Goal: Transaction & Acquisition: Purchase product/service

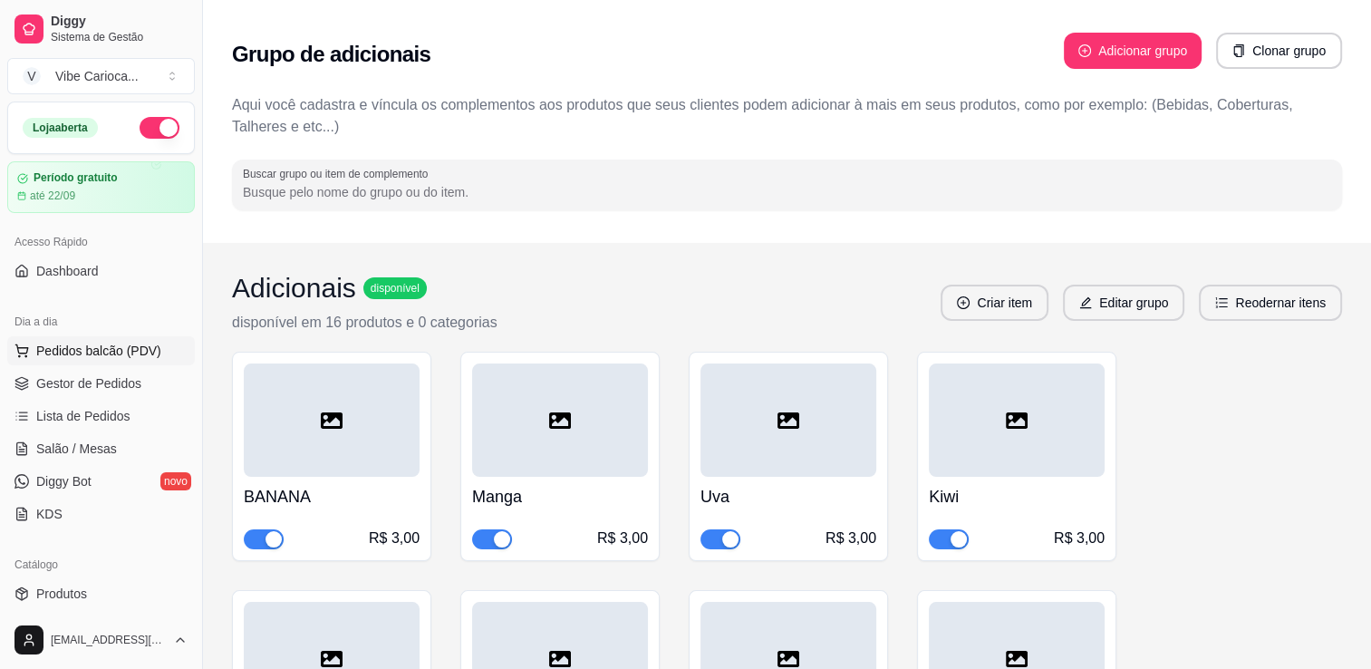
click at [34, 350] on button "Pedidos balcão (PDV)" at bounding box center [101, 350] width 188 height 29
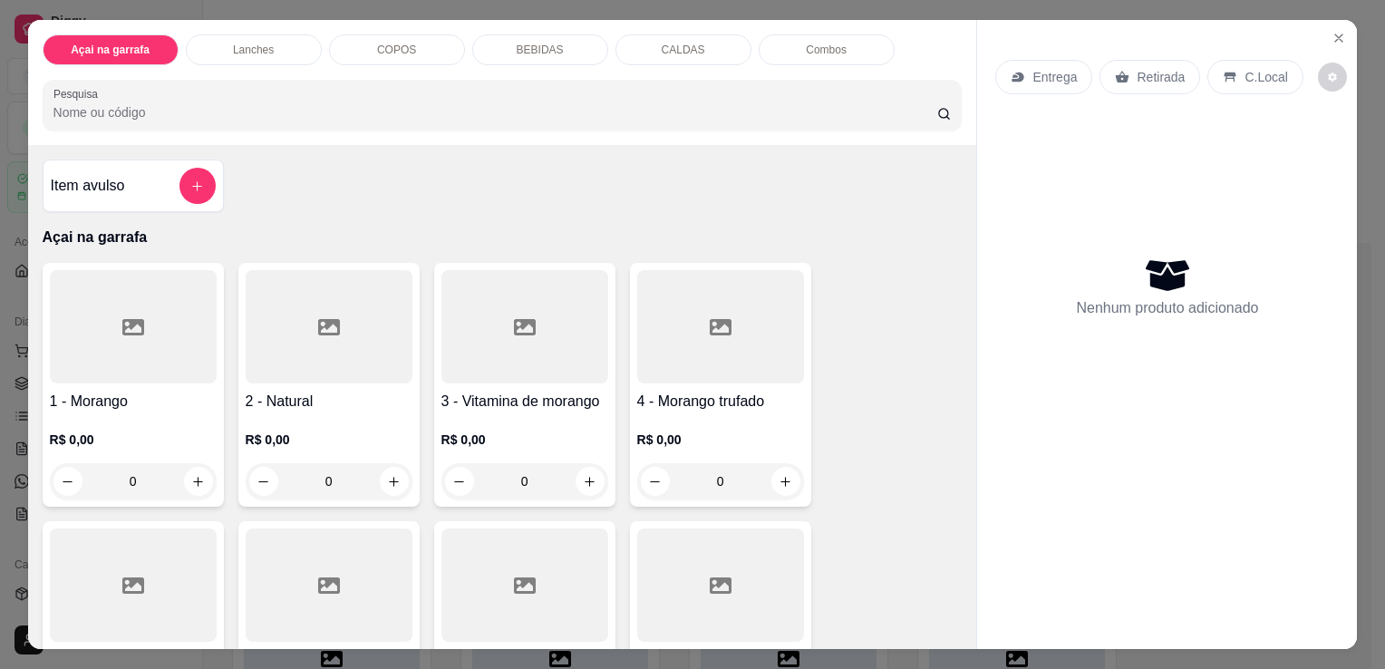
click at [391, 52] on div "COPOS" at bounding box center [397, 49] width 136 height 31
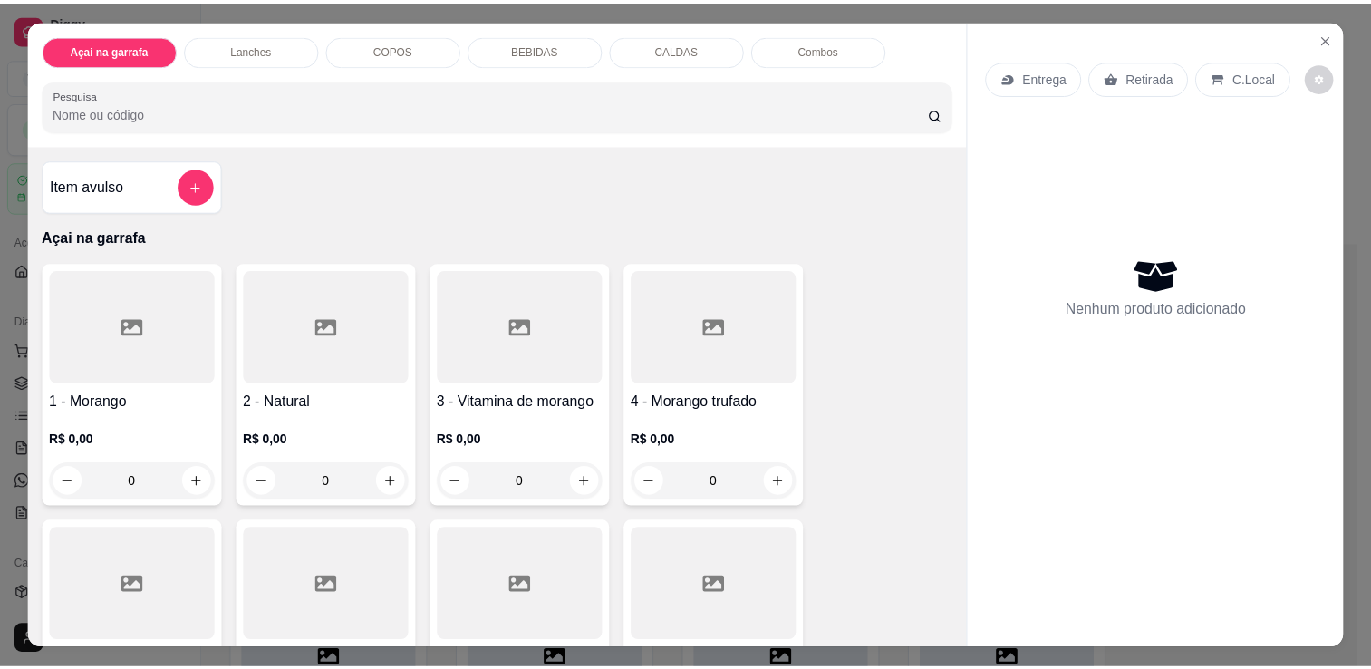
scroll to position [44, 0]
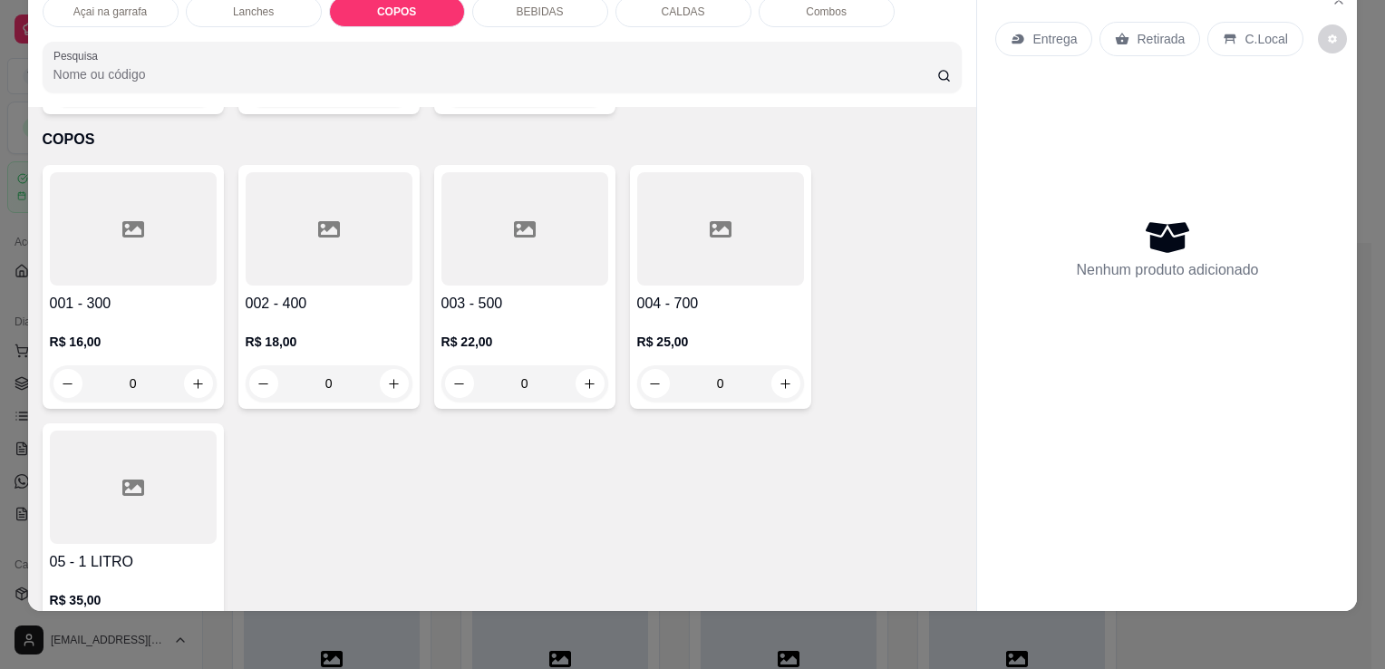
click at [546, 210] on div at bounding box center [524, 228] width 167 height 113
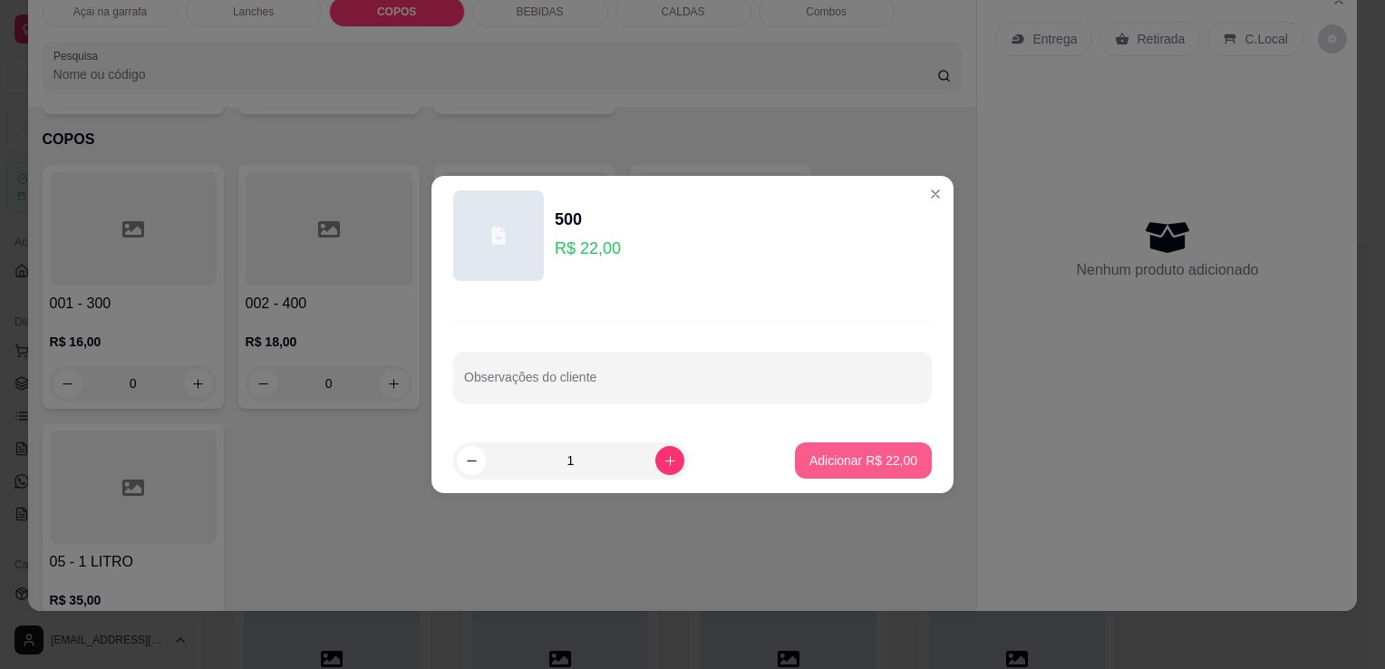
click at [876, 466] on p "Adicionar R$ 22,00" at bounding box center [863, 460] width 108 height 18
type input "1"
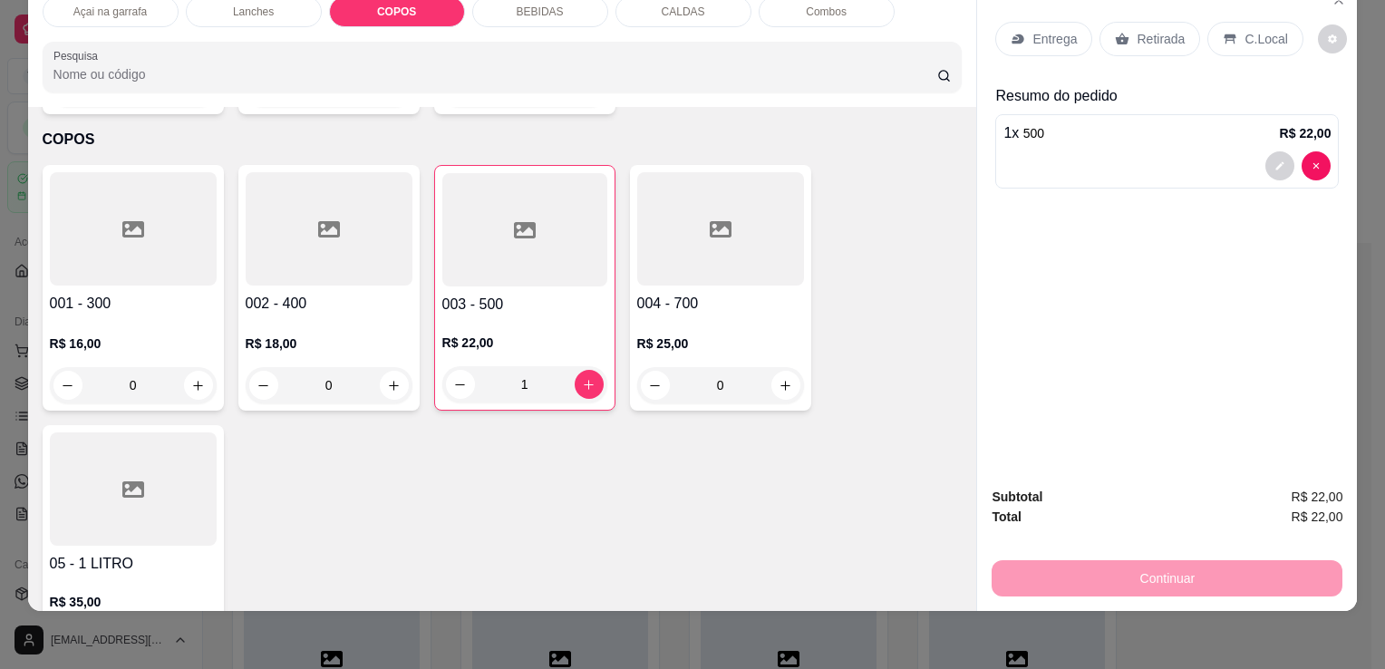
click at [1261, 31] on p "C.Local" at bounding box center [1265, 39] width 43 height 18
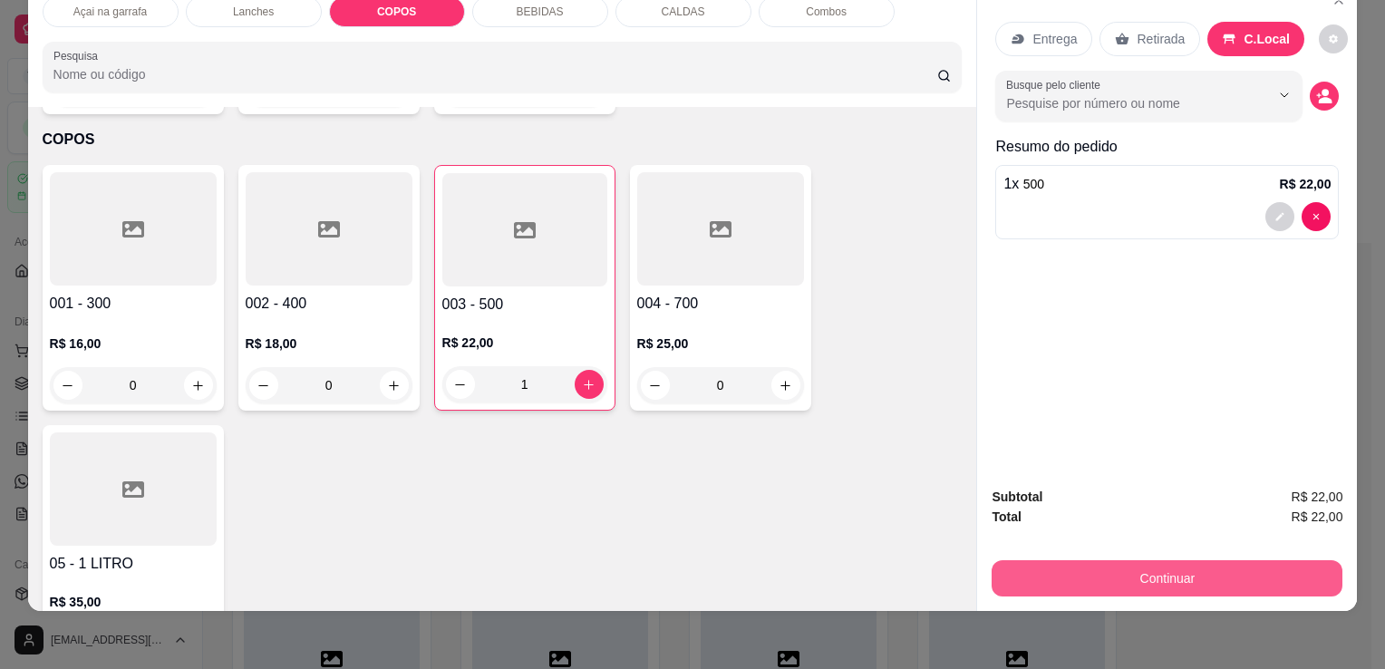
click at [1158, 560] on button "Continuar" at bounding box center [1166, 578] width 351 height 36
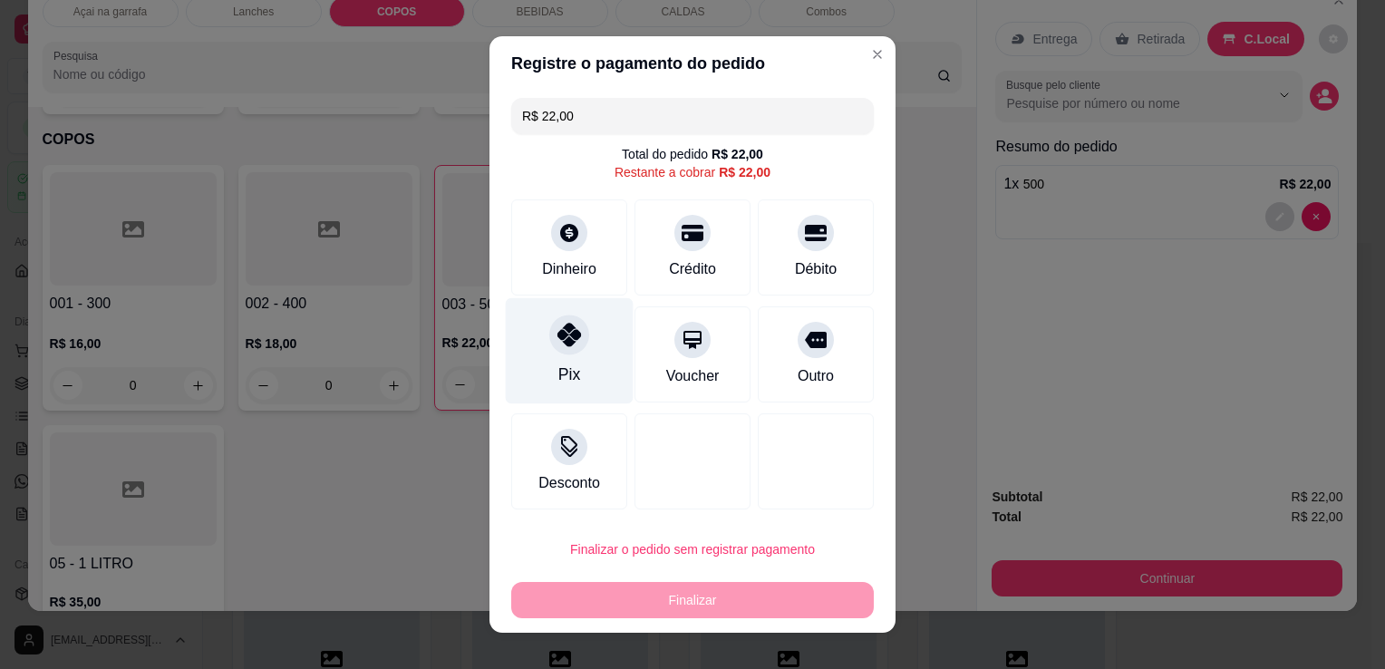
click at [552, 357] on div "Pix" at bounding box center [570, 351] width 128 height 106
type input "R$ 0,00"
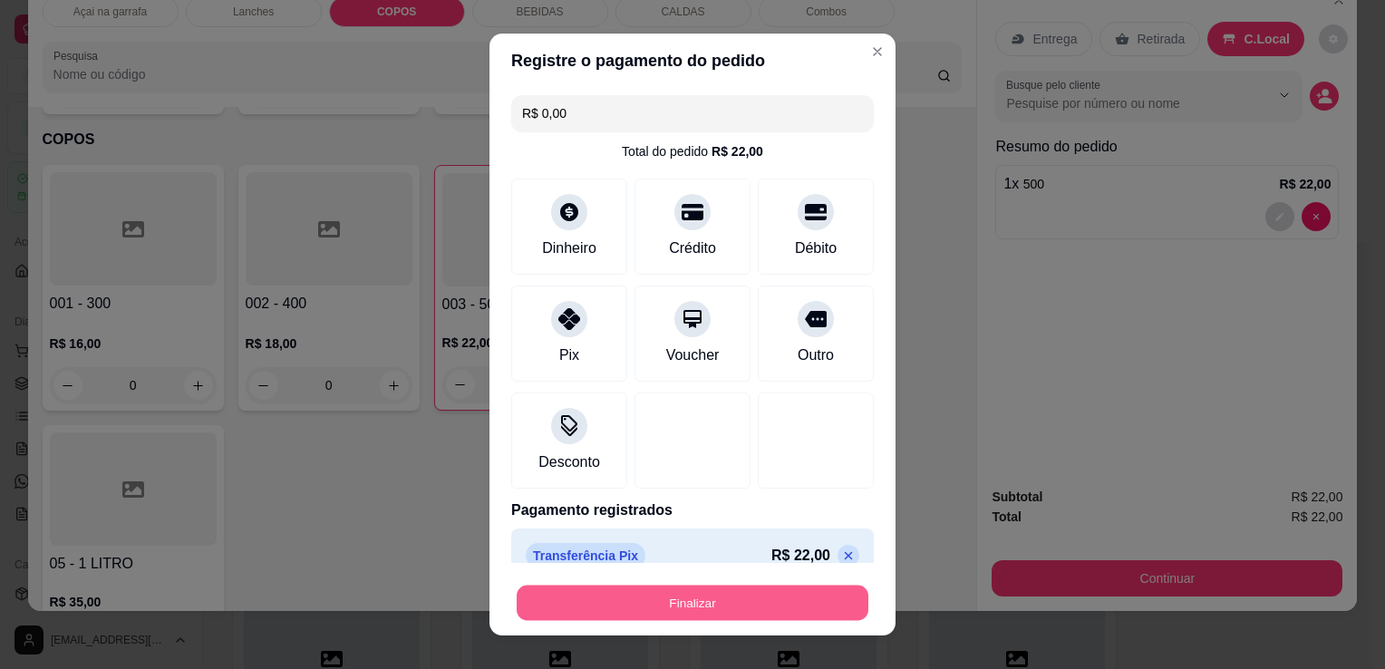
click at [614, 598] on button "Finalizar" at bounding box center [693, 602] width 352 height 35
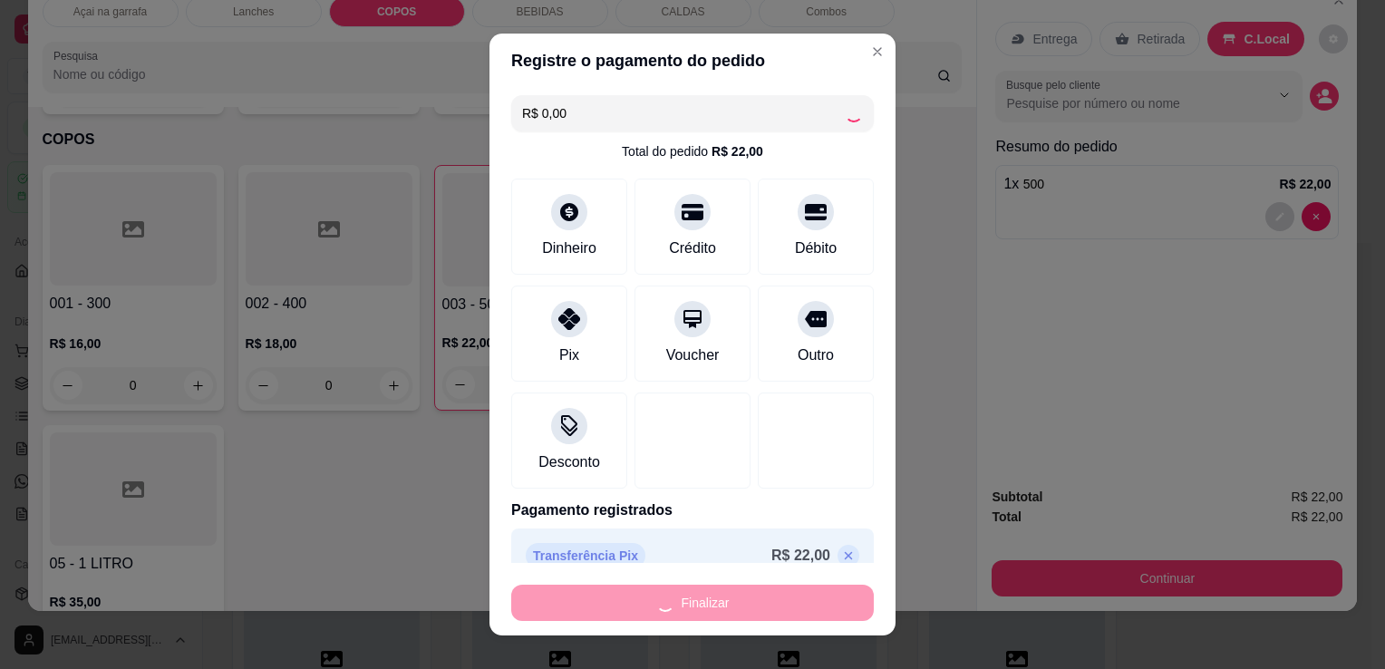
type input "0"
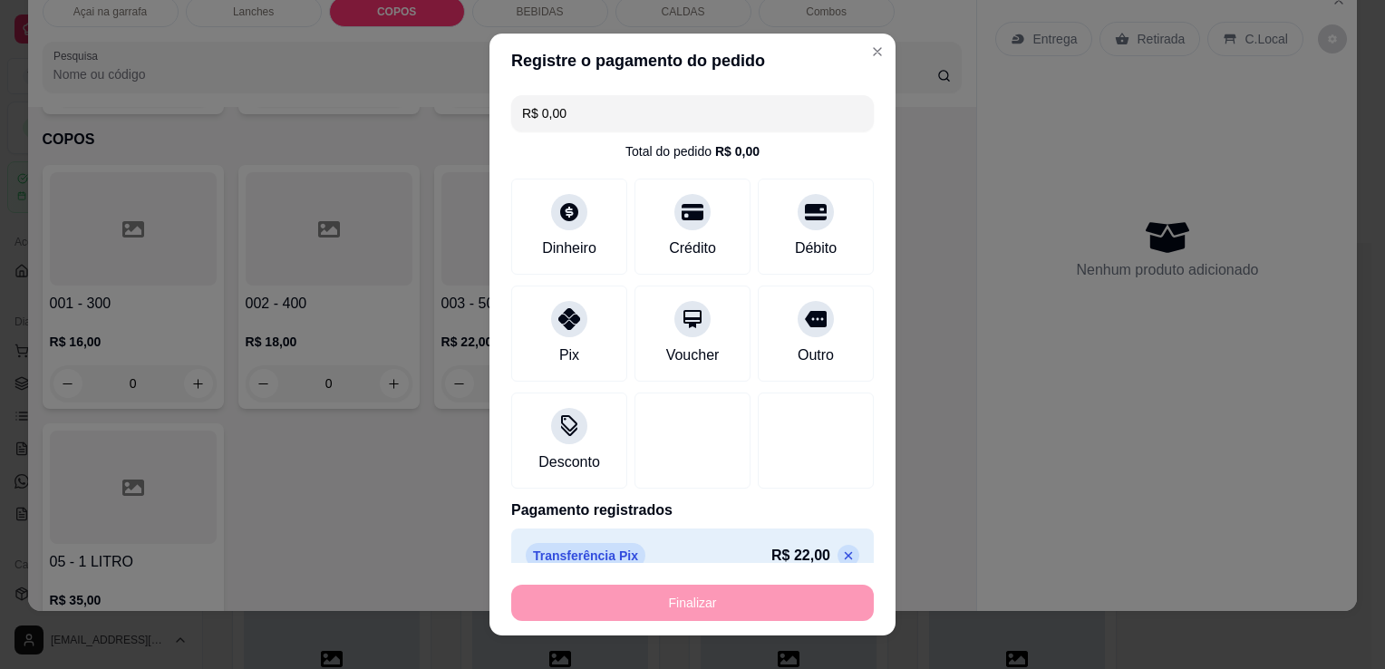
type input "-R$ 22,00"
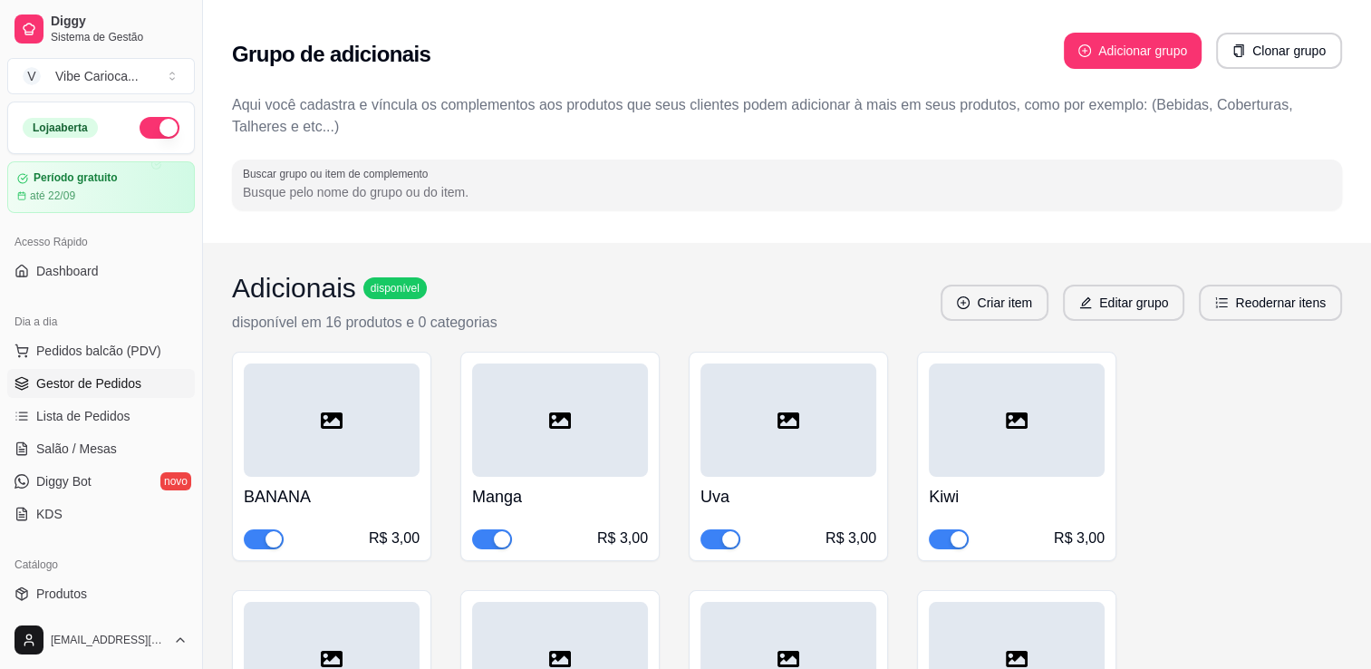
click at [128, 383] on span "Gestor de Pedidos" at bounding box center [88, 383] width 105 height 18
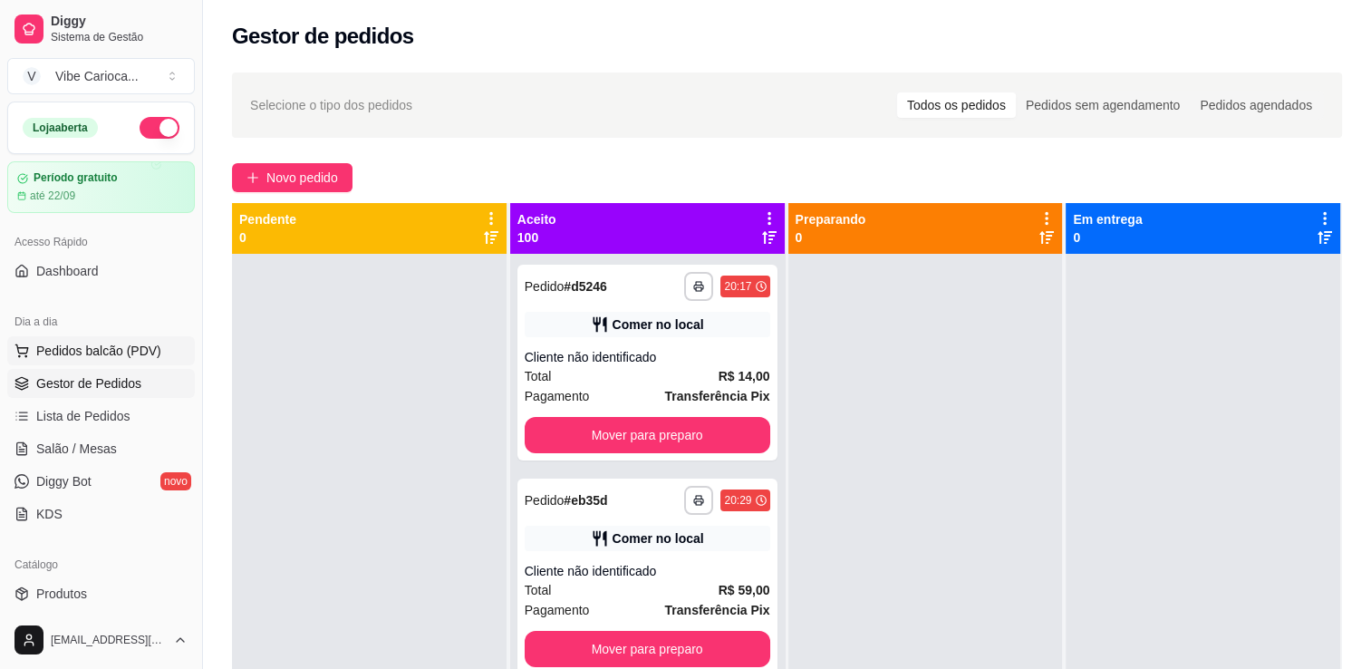
click at [66, 349] on span "Pedidos balcão (PDV)" at bounding box center [98, 351] width 125 height 18
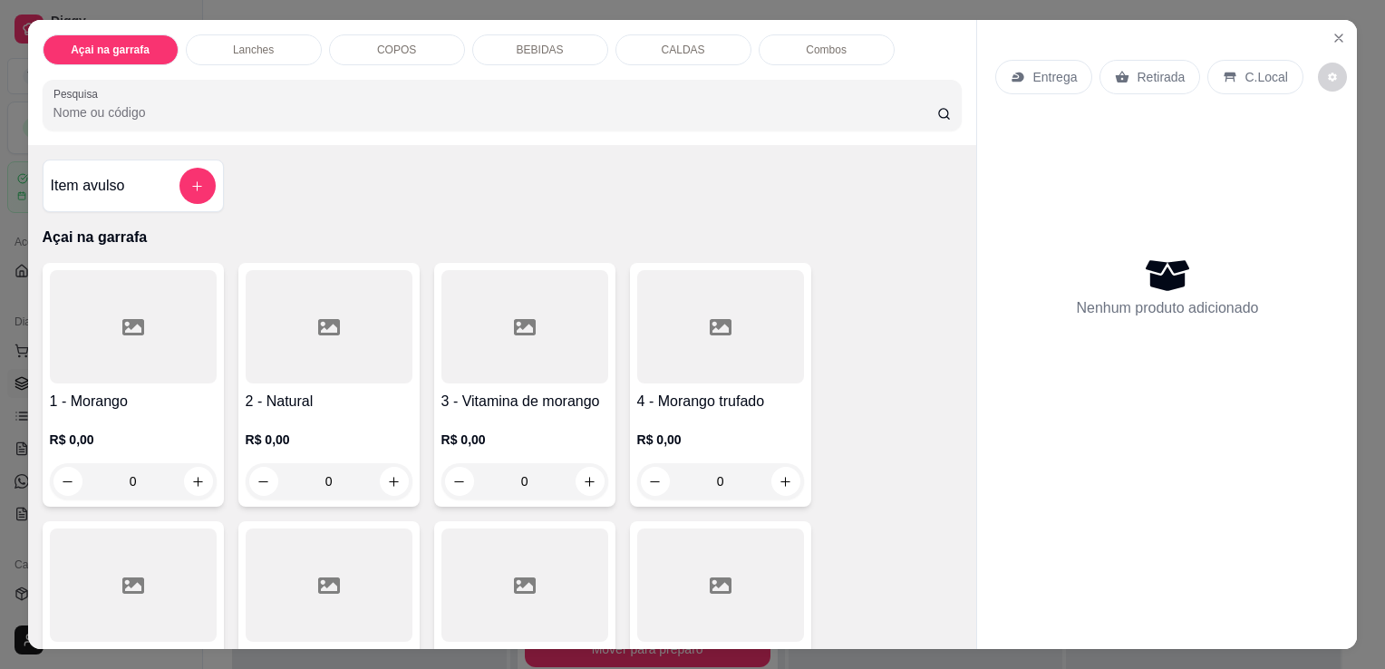
click at [521, 60] on div "Açai na garrafa Lanches COPOS BEBIDAS CALDAS Combos Pesquisa" at bounding box center [502, 82] width 949 height 125
click at [520, 47] on p "BEBIDAS" at bounding box center [540, 50] width 47 height 14
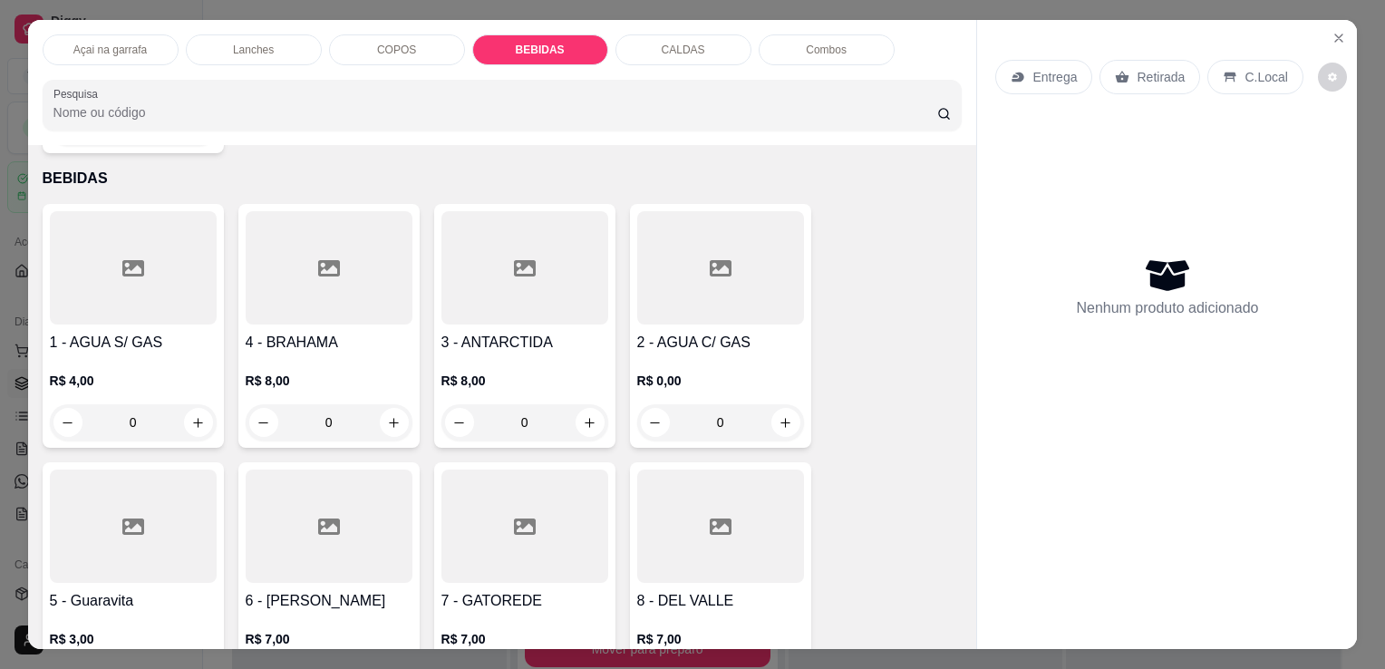
click at [368, 56] on div "COPOS" at bounding box center [397, 49] width 136 height 31
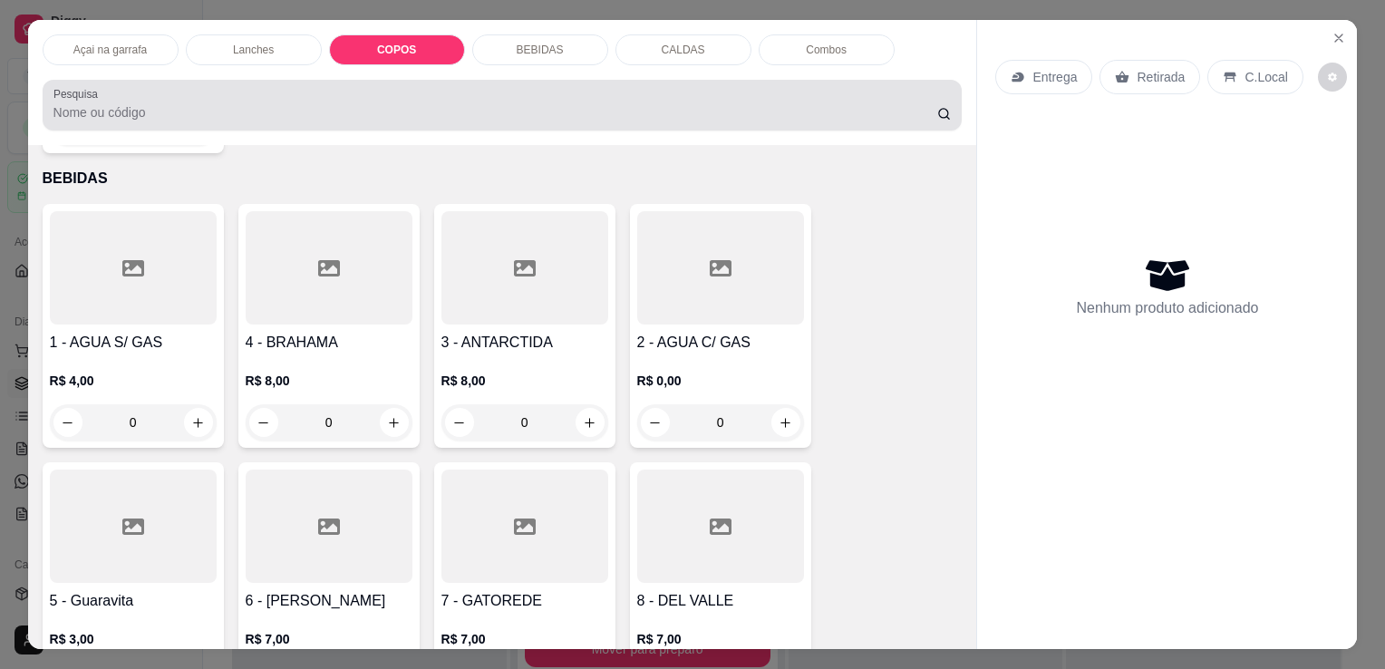
scroll to position [44, 0]
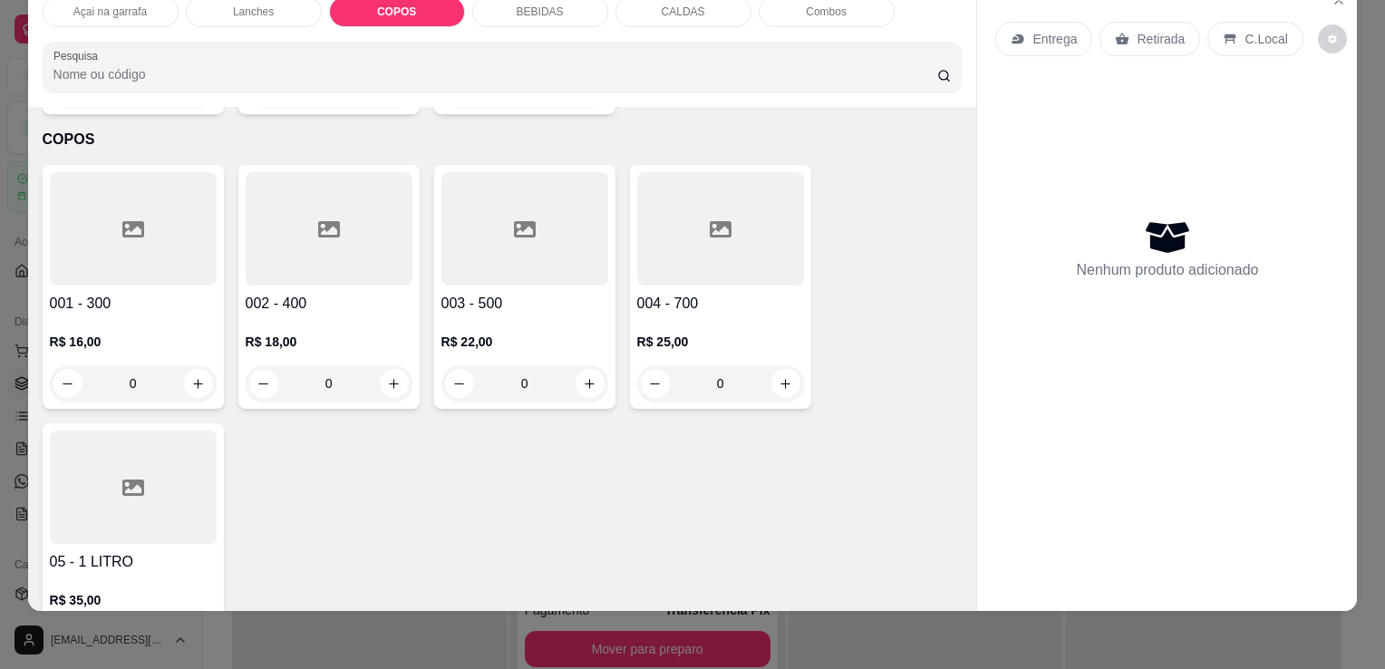
click at [290, 199] on div at bounding box center [329, 228] width 167 height 113
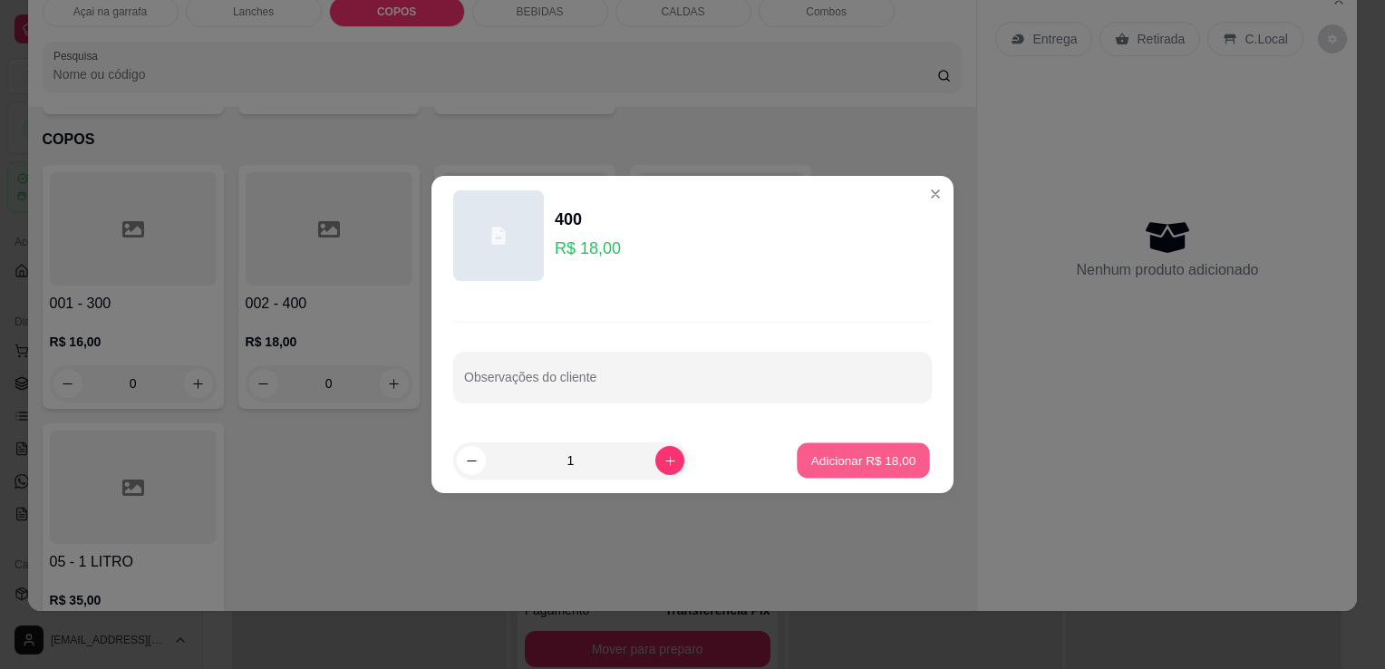
click at [797, 456] on button "Adicionar R$ 18,00" at bounding box center [863, 460] width 133 height 35
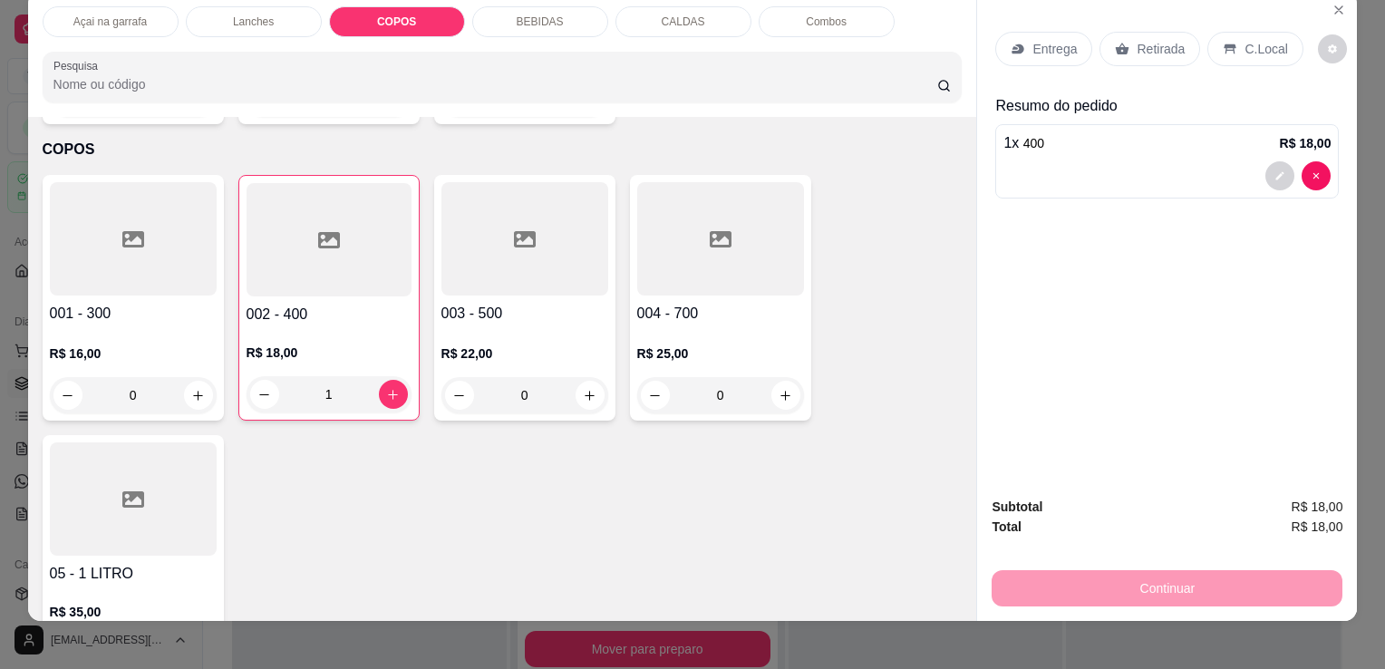
scroll to position [0, 0]
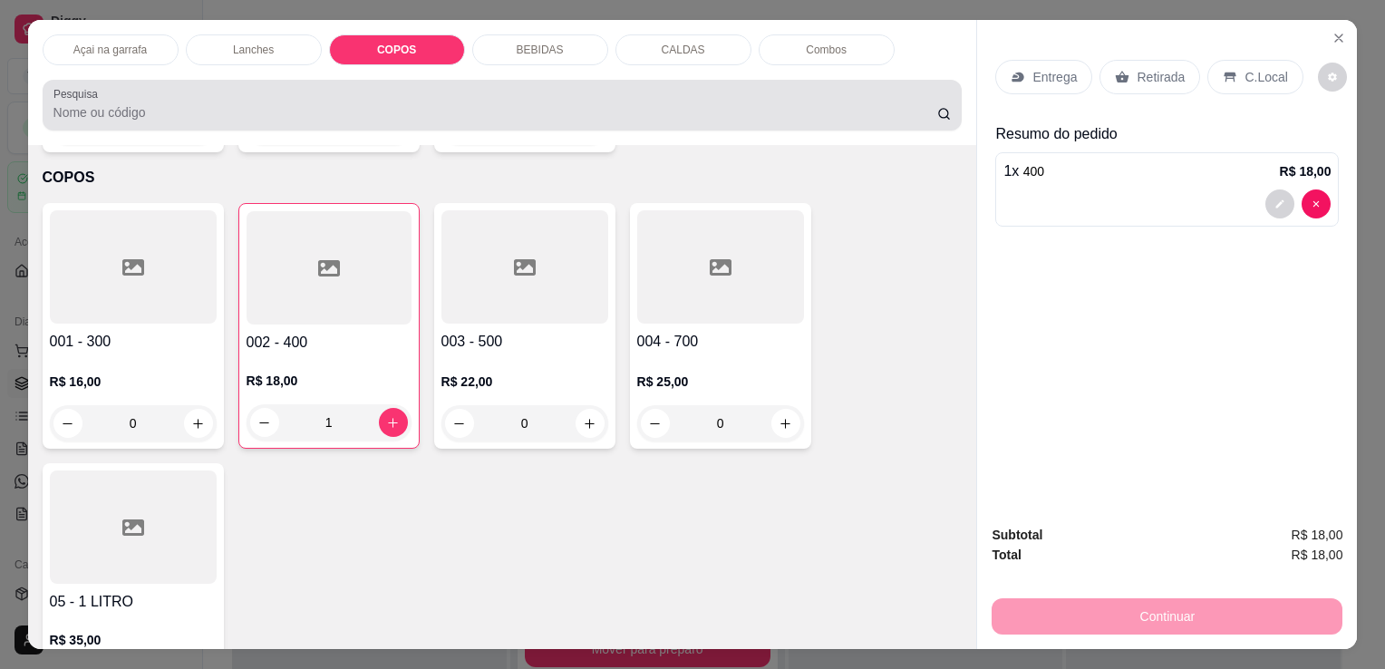
click at [196, 111] on input "Pesquisa" at bounding box center [495, 112] width 884 height 18
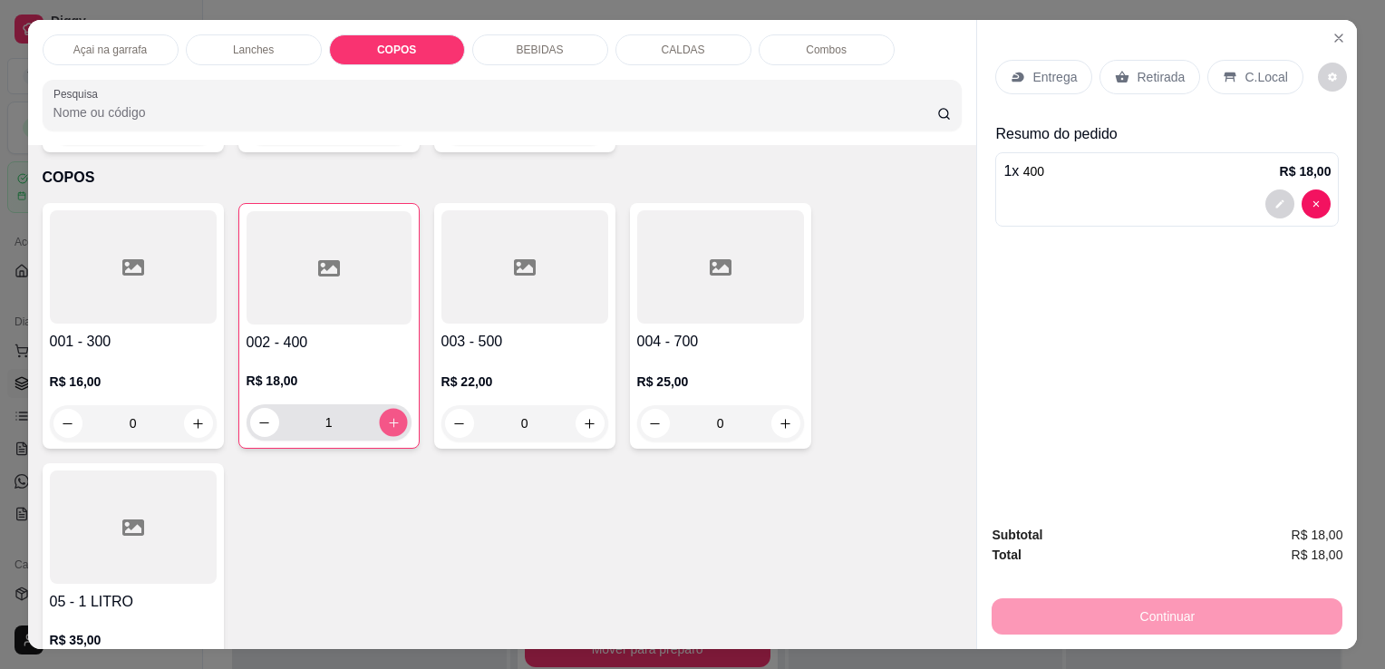
click at [388, 409] on button "increase-product-quantity" at bounding box center [393, 423] width 28 height 28
type input "2"
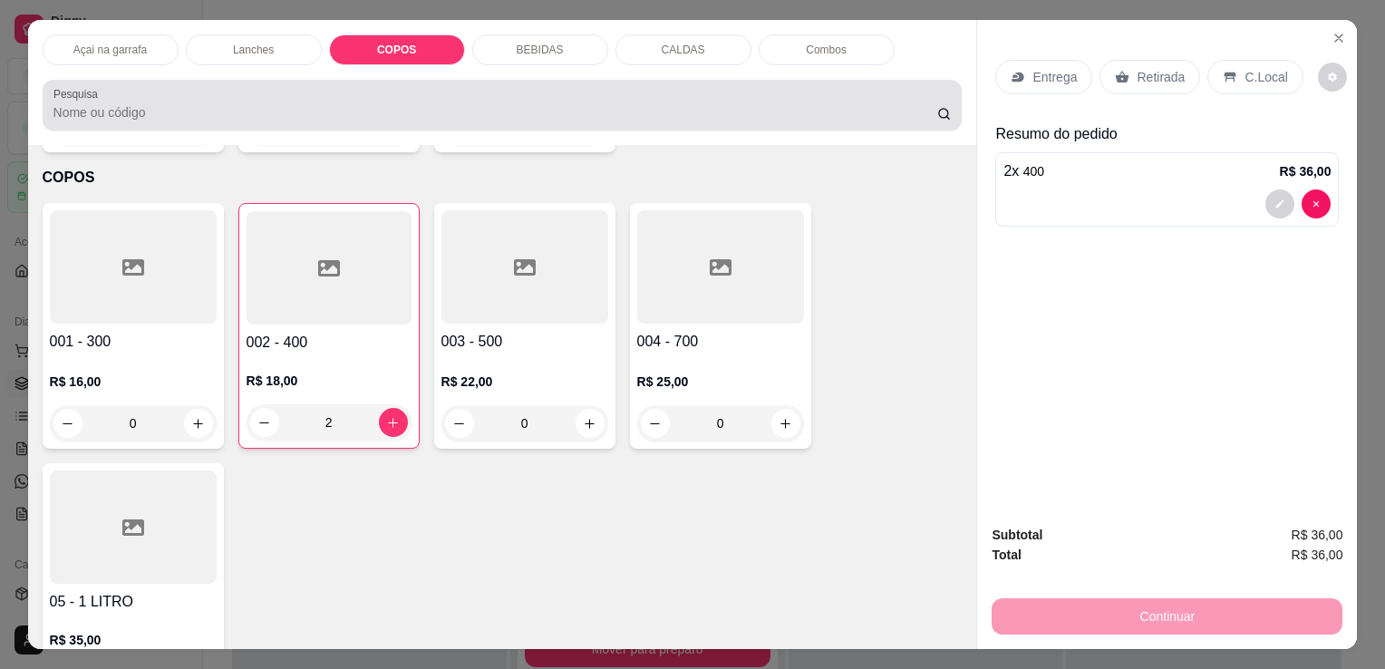
click at [290, 103] on input "Pesquisa" at bounding box center [495, 112] width 884 height 18
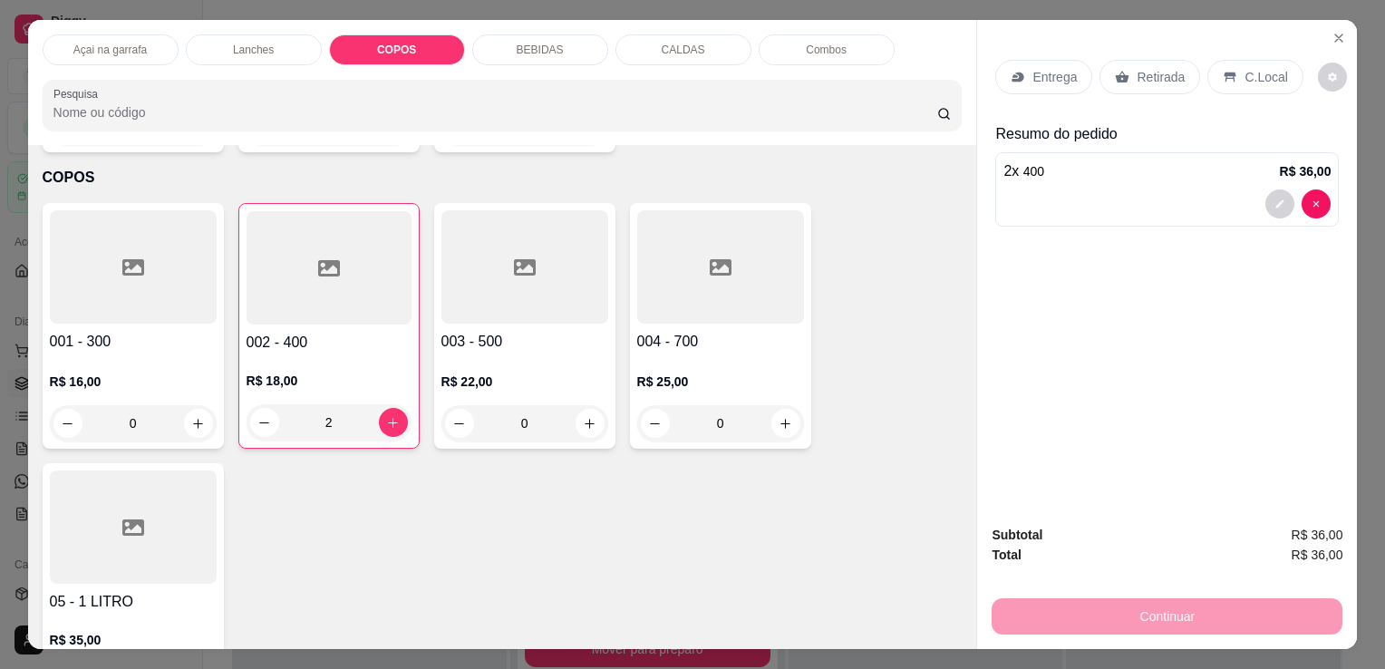
click at [294, 125] on div "Açai na garrafa Lanches COPOS BEBIDAS CALDAS Combos Pesquisa" at bounding box center [502, 82] width 949 height 125
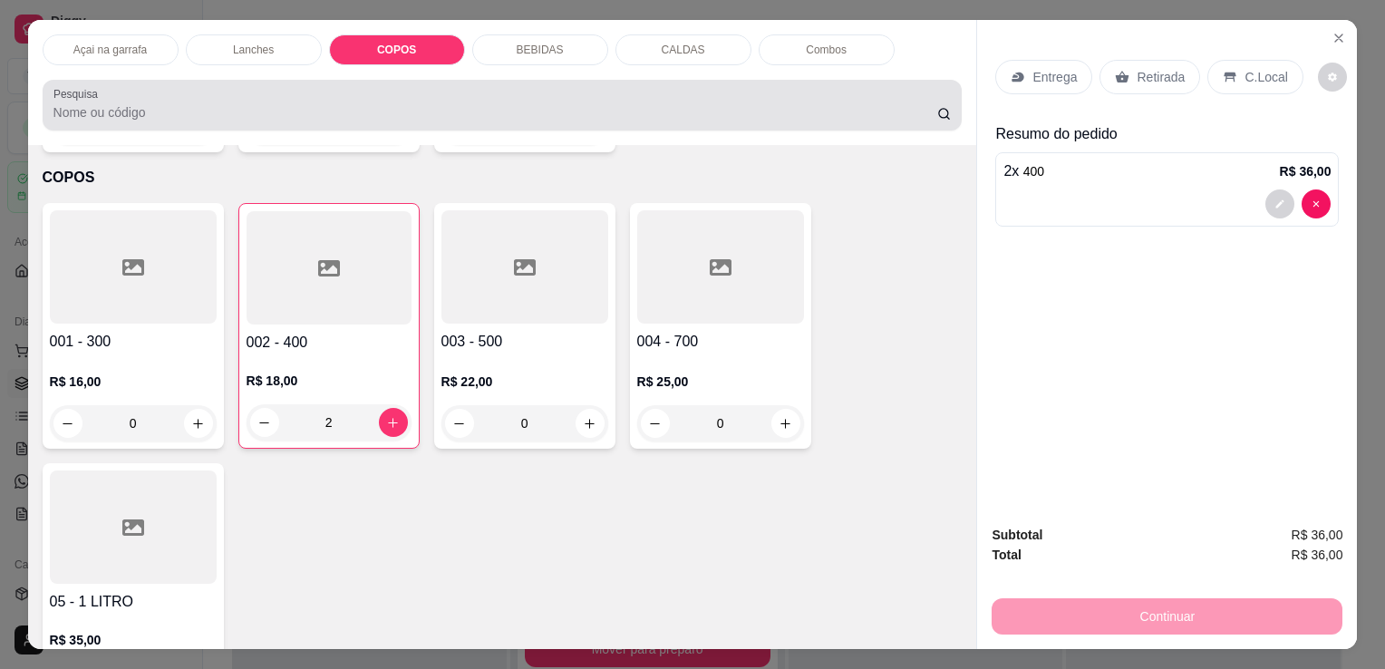
click at [294, 111] on input "Pesquisa" at bounding box center [495, 112] width 884 height 18
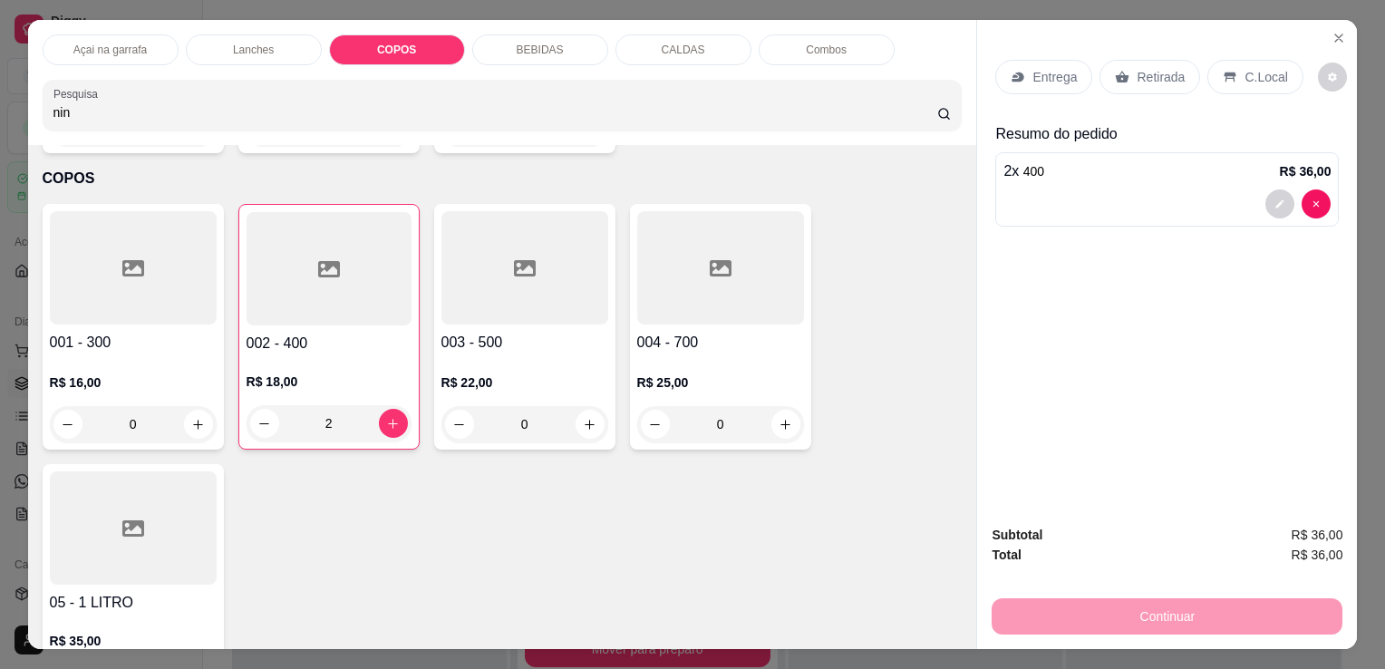
scroll to position [2041, 0]
type input "ninho"
click at [142, 35] on div "Açai na garrafa" at bounding box center [111, 49] width 136 height 31
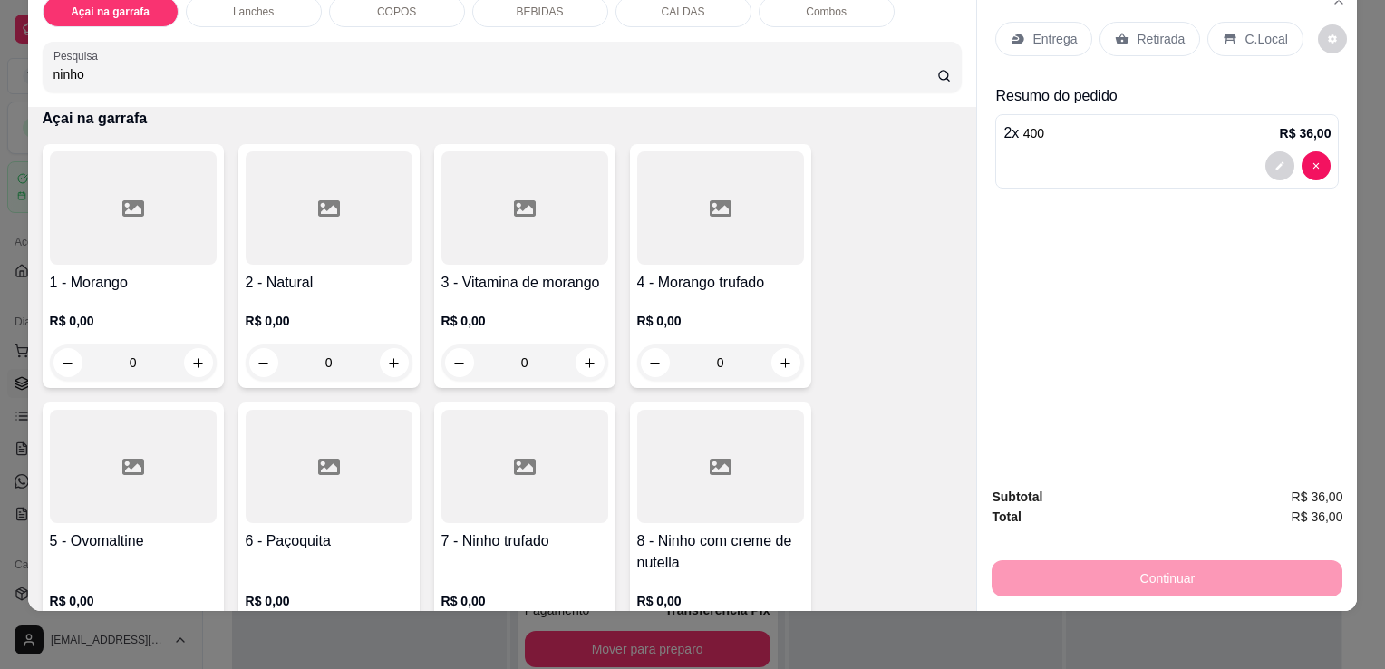
click at [688, 469] on div at bounding box center [720, 466] width 167 height 113
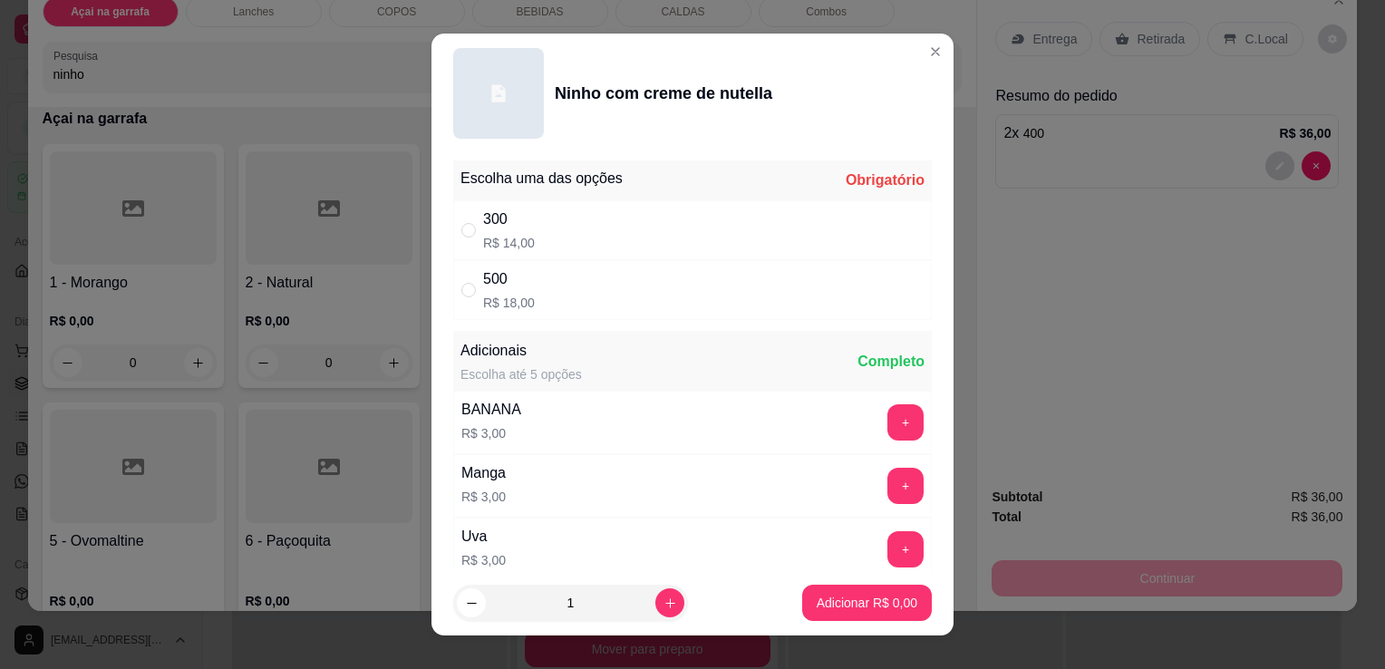
click at [469, 230] on div "" at bounding box center [472, 230] width 22 height 20
radio input "true"
click at [461, 288] on input "" at bounding box center [468, 290] width 14 height 14
radio input "true"
radio input "false"
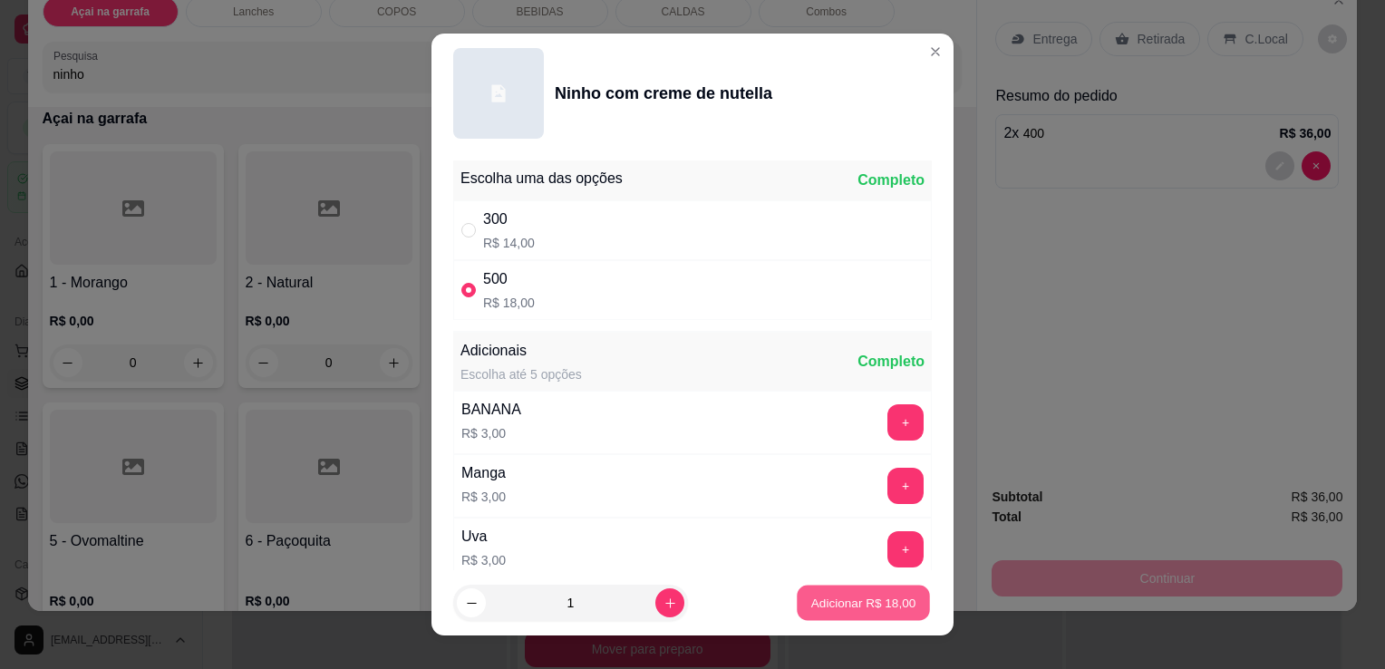
click at [862, 588] on button "Adicionar R$ 18,00" at bounding box center [863, 602] width 133 height 35
type input "1"
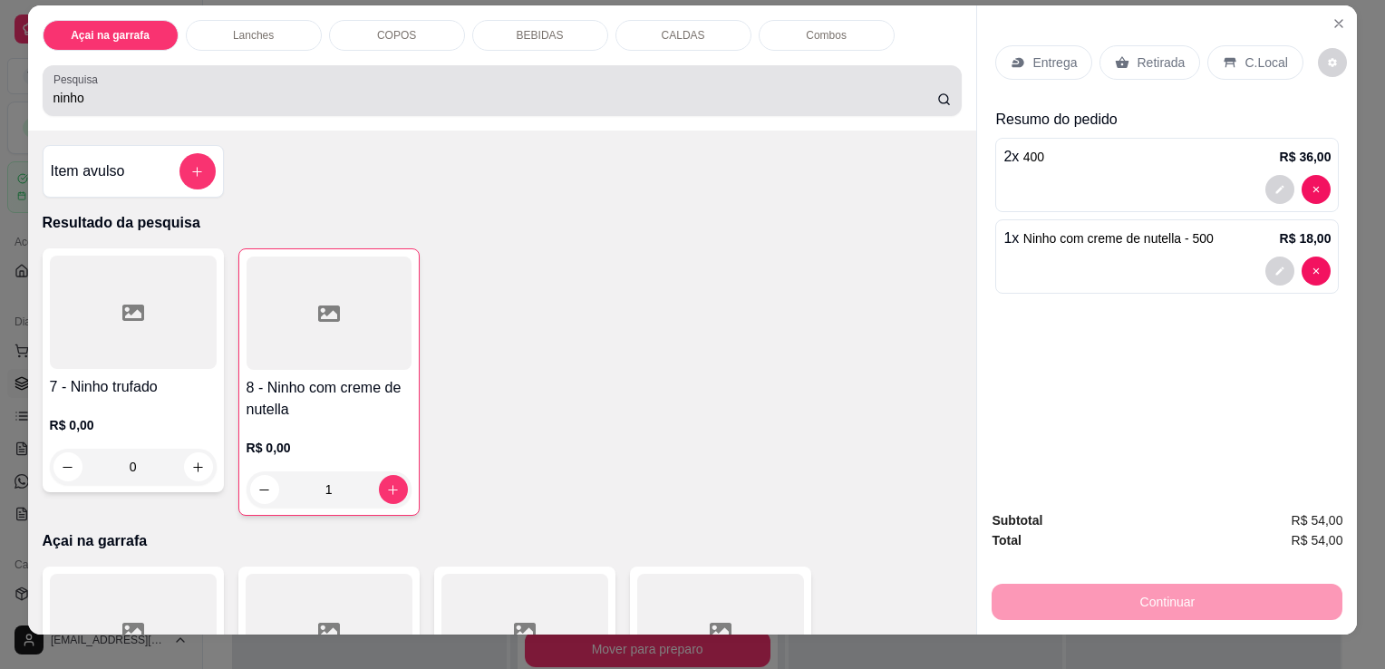
scroll to position [0, 0]
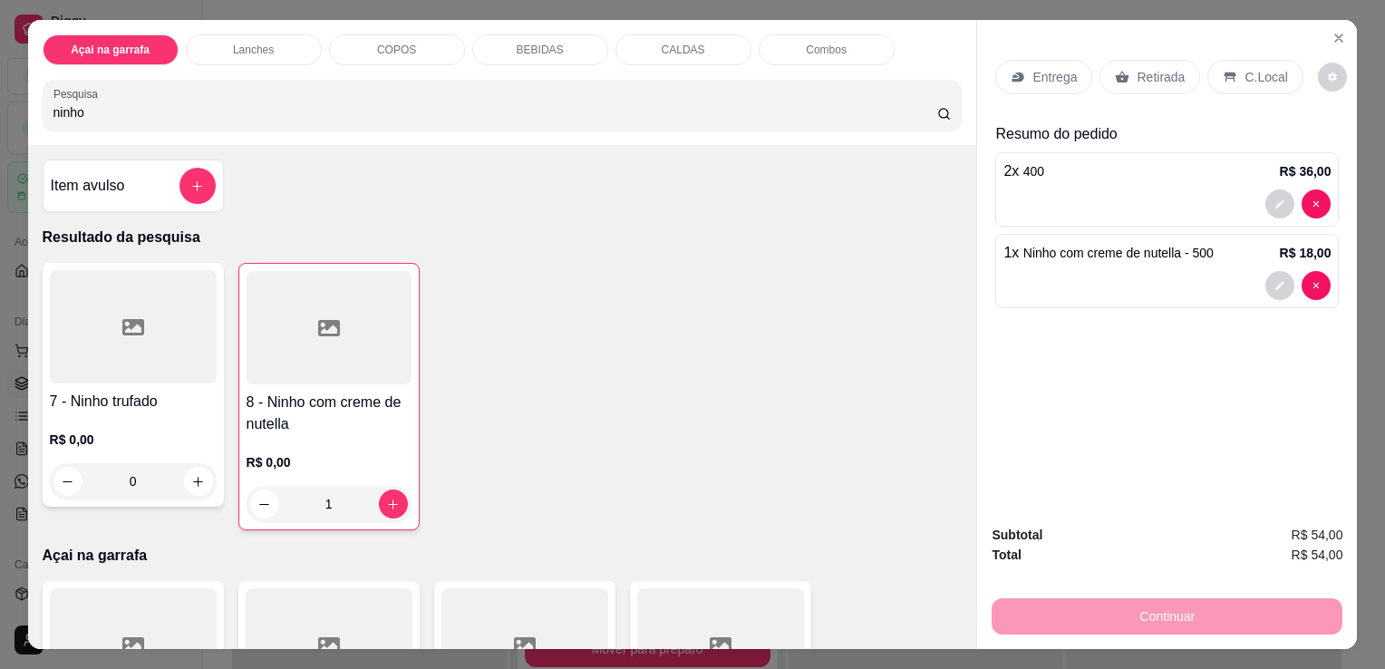
click at [387, 43] on p "COPOS" at bounding box center [396, 50] width 39 height 14
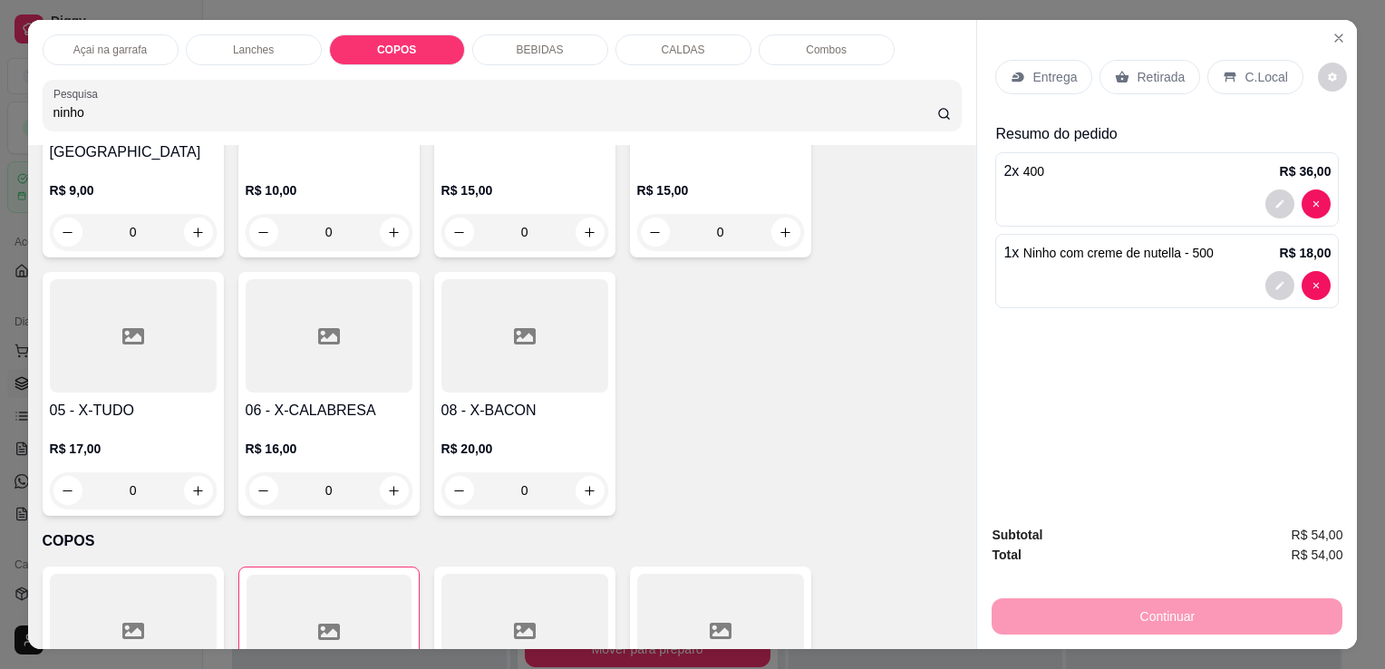
click at [526, 43] on p "BEBIDAS" at bounding box center [540, 50] width 47 height 14
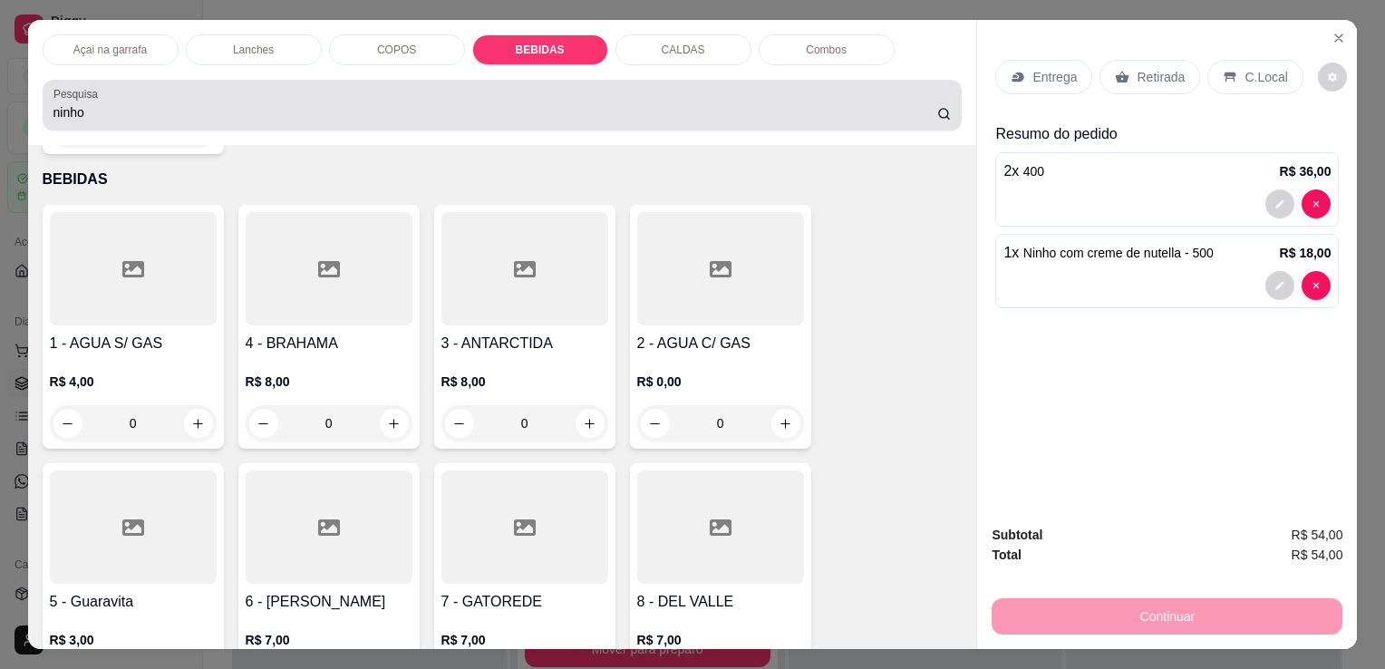
scroll to position [44, 0]
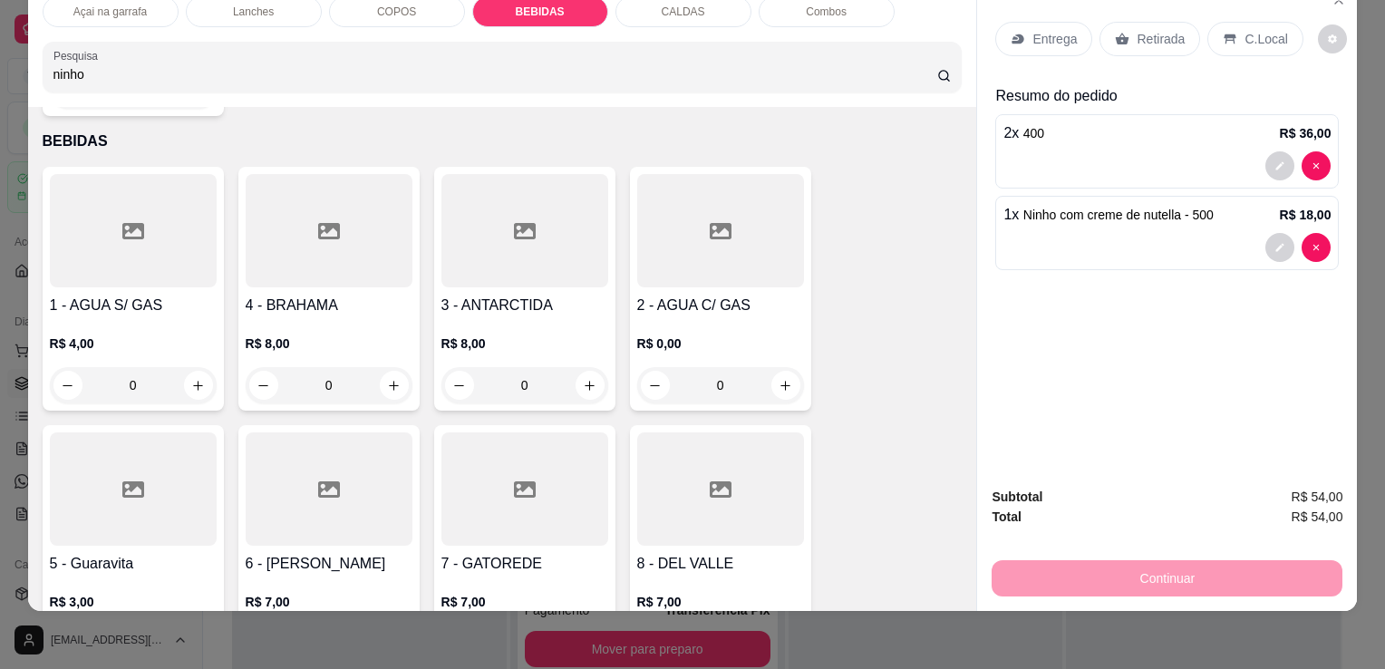
click at [572, 464] on div at bounding box center [524, 488] width 167 height 113
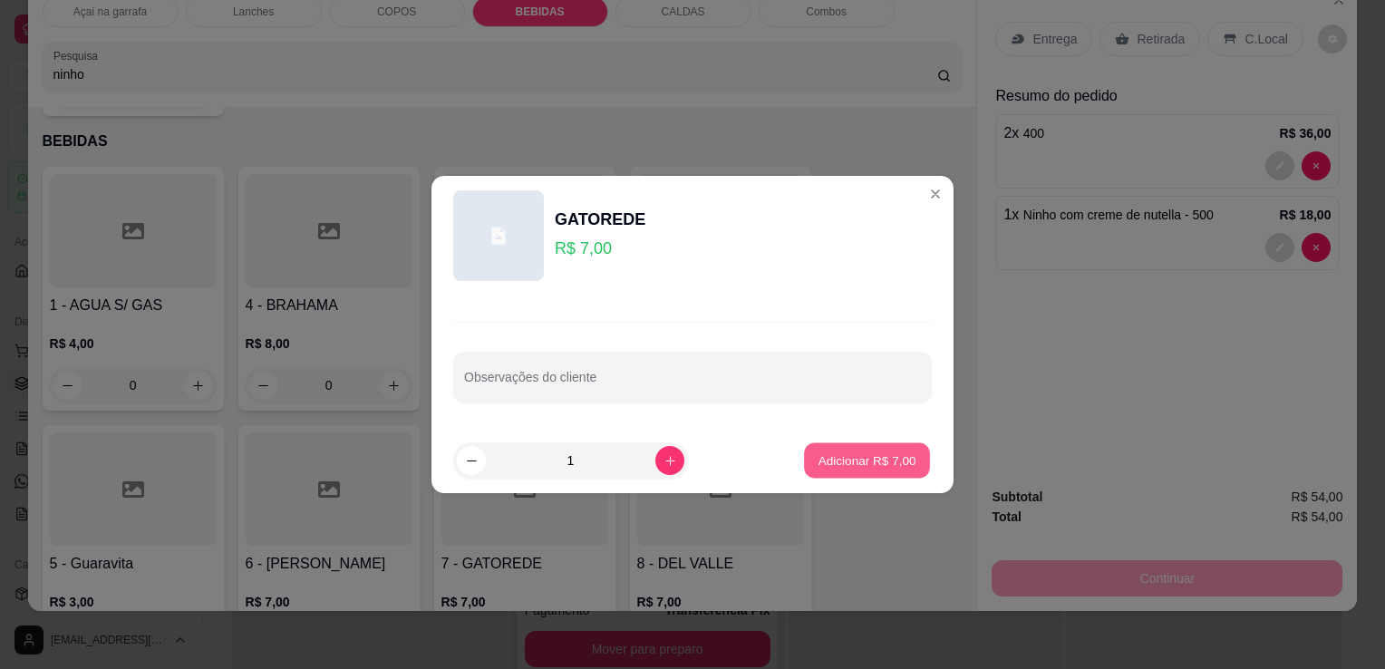
click at [873, 459] on p "Adicionar R$ 7,00" at bounding box center [866, 459] width 98 height 17
type input "1"
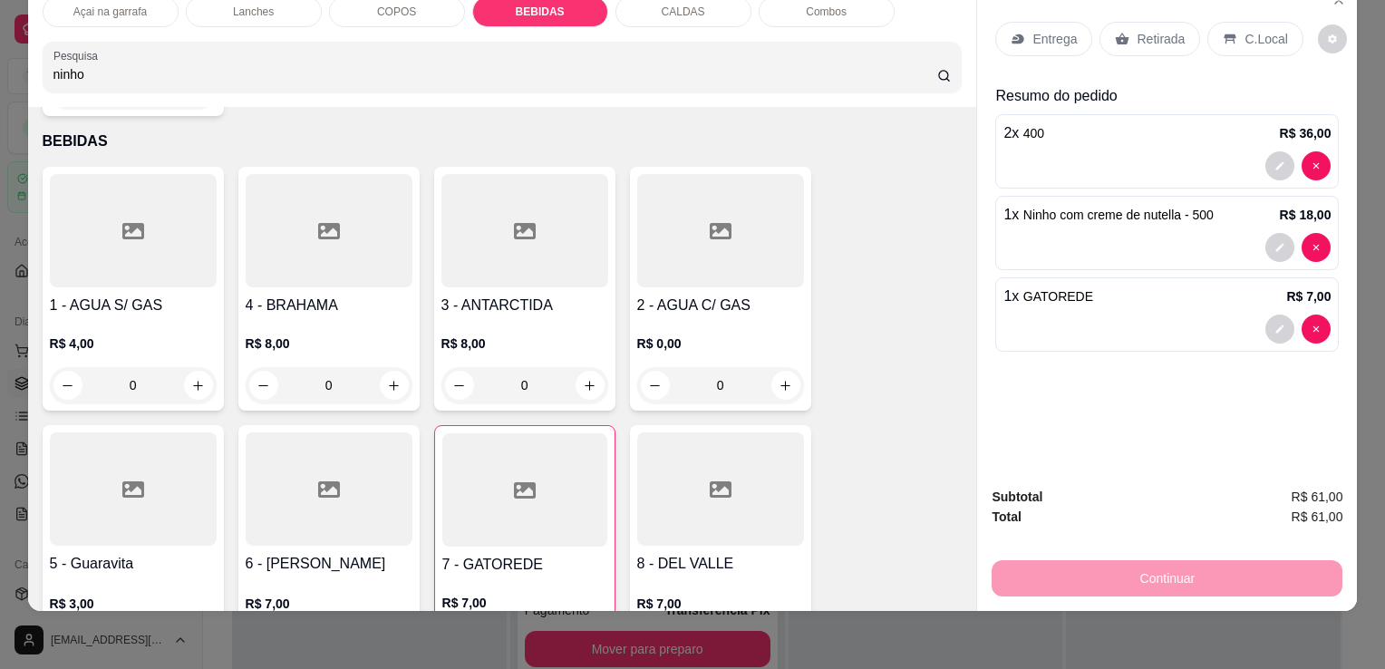
click at [1252, 30] on p "C.Local" at bounding box center [1265, 39] width 43 height 18
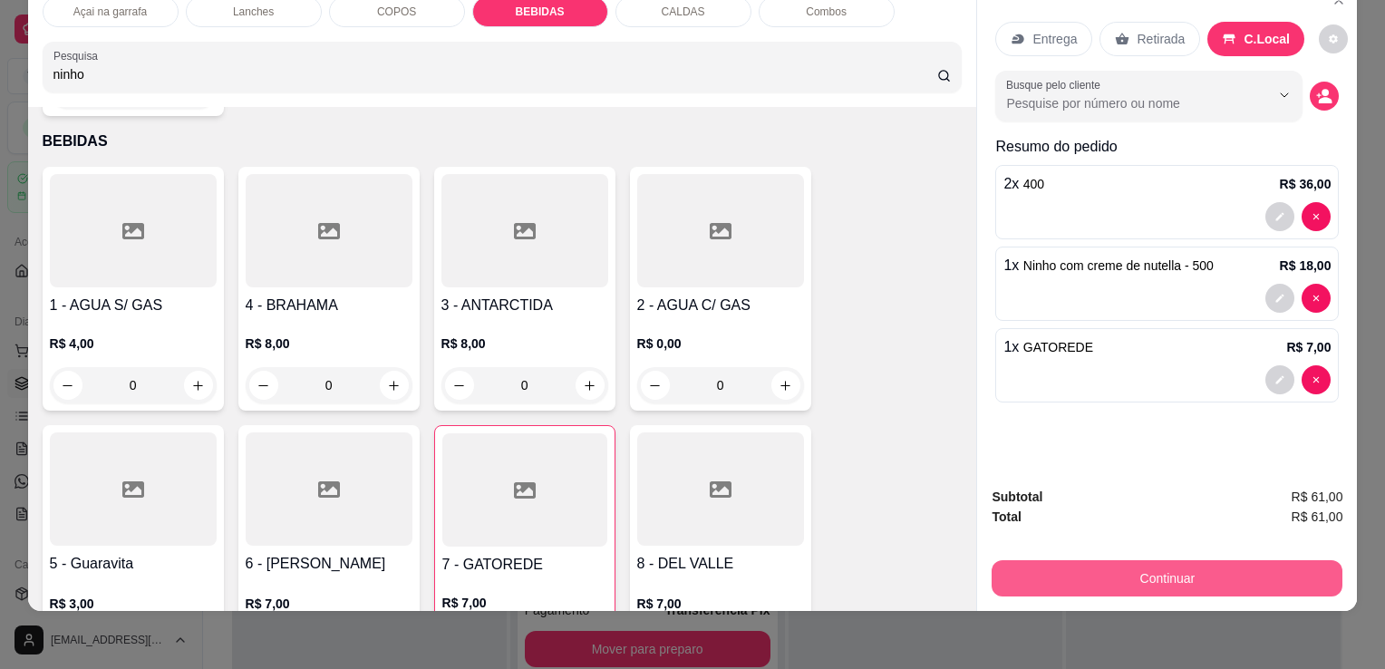
click at [1218, 565] on button "Continuar" at bounding box center [1166, 578] width 351 height 36
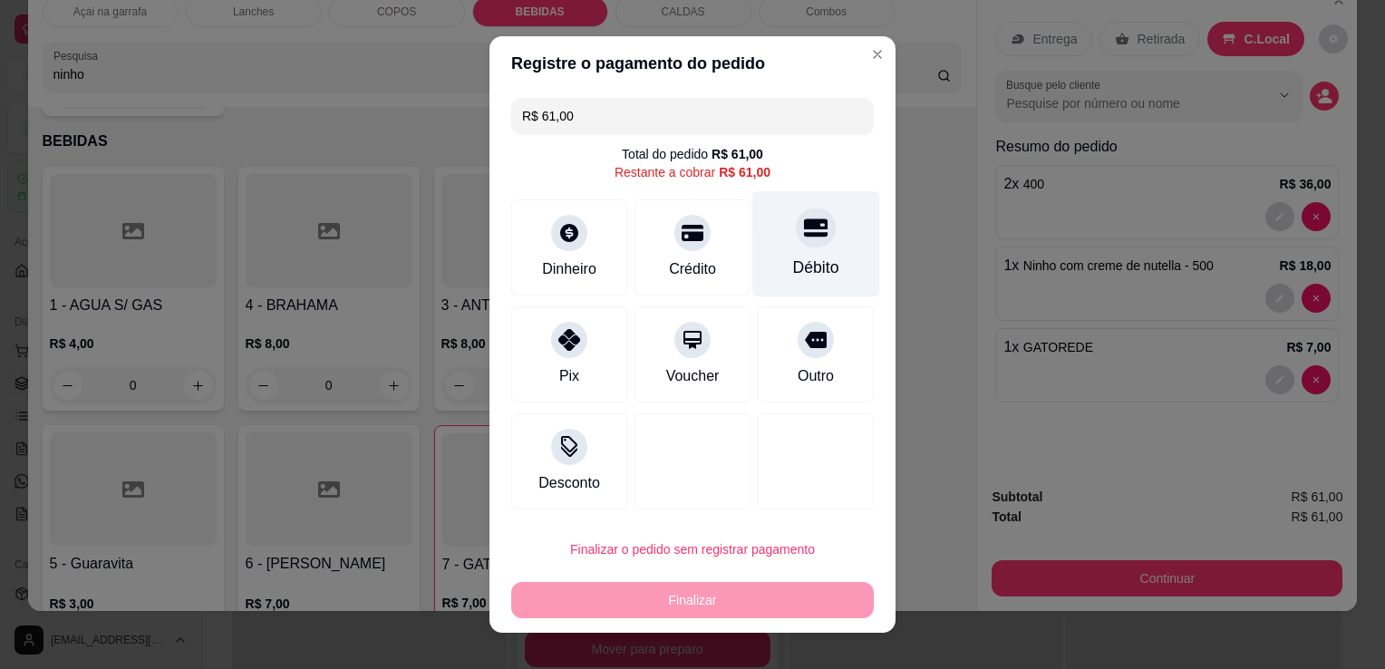
click at [807, 223] on icon at bounding box center [816, 228] width 24 height 18
type input "R$ 0,00"
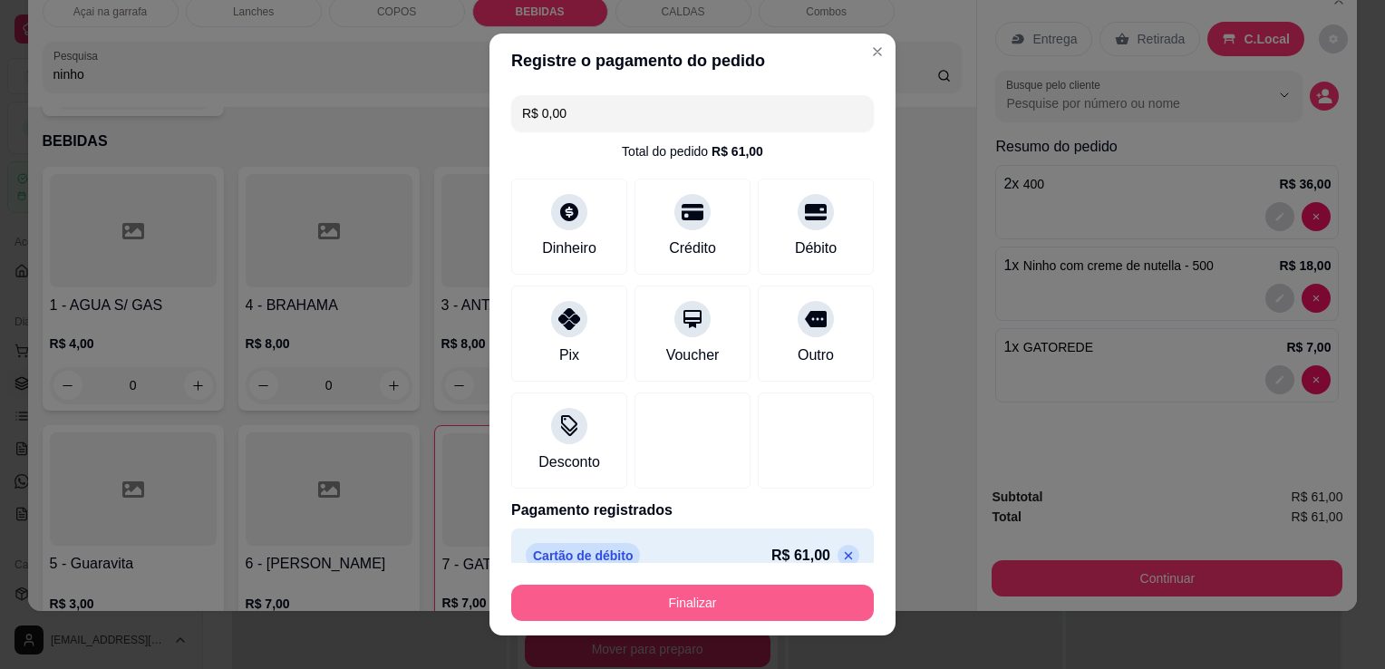
click at [756, 598] on button "Finalizar" at bounding box center [692, 603] width 362 height 36
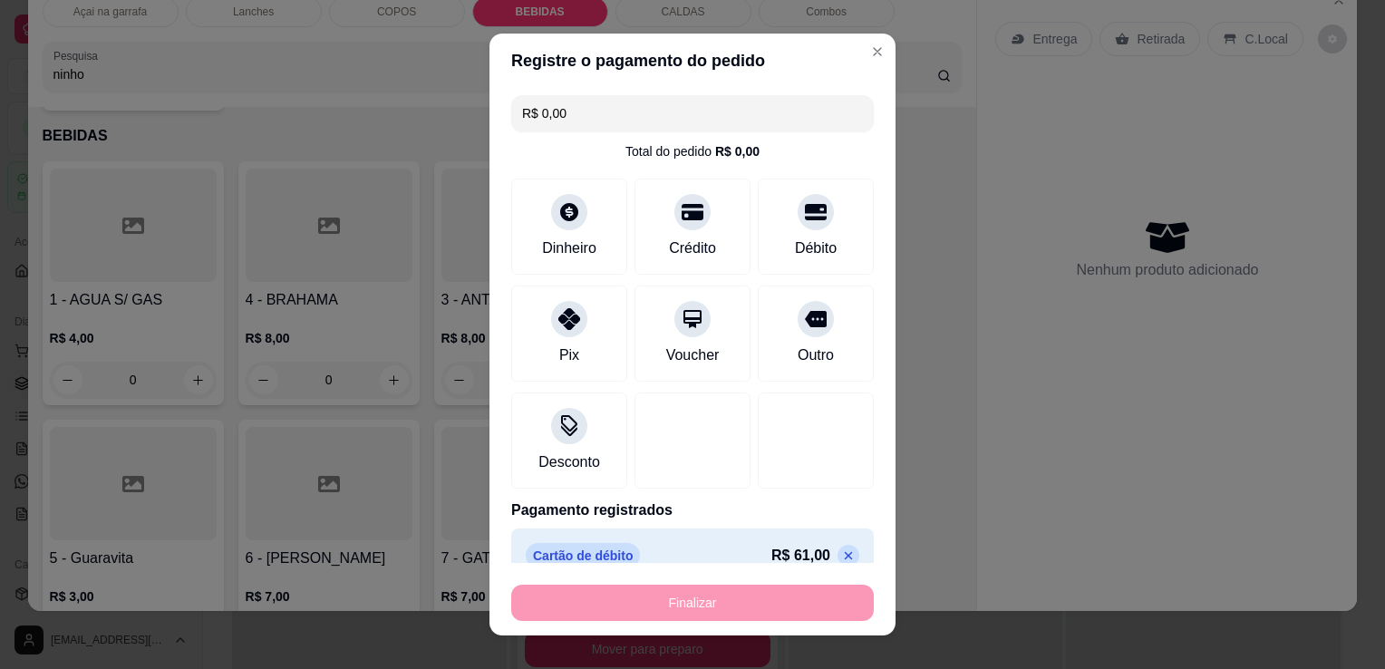
type input "0"
type input "-R$ 61,00"
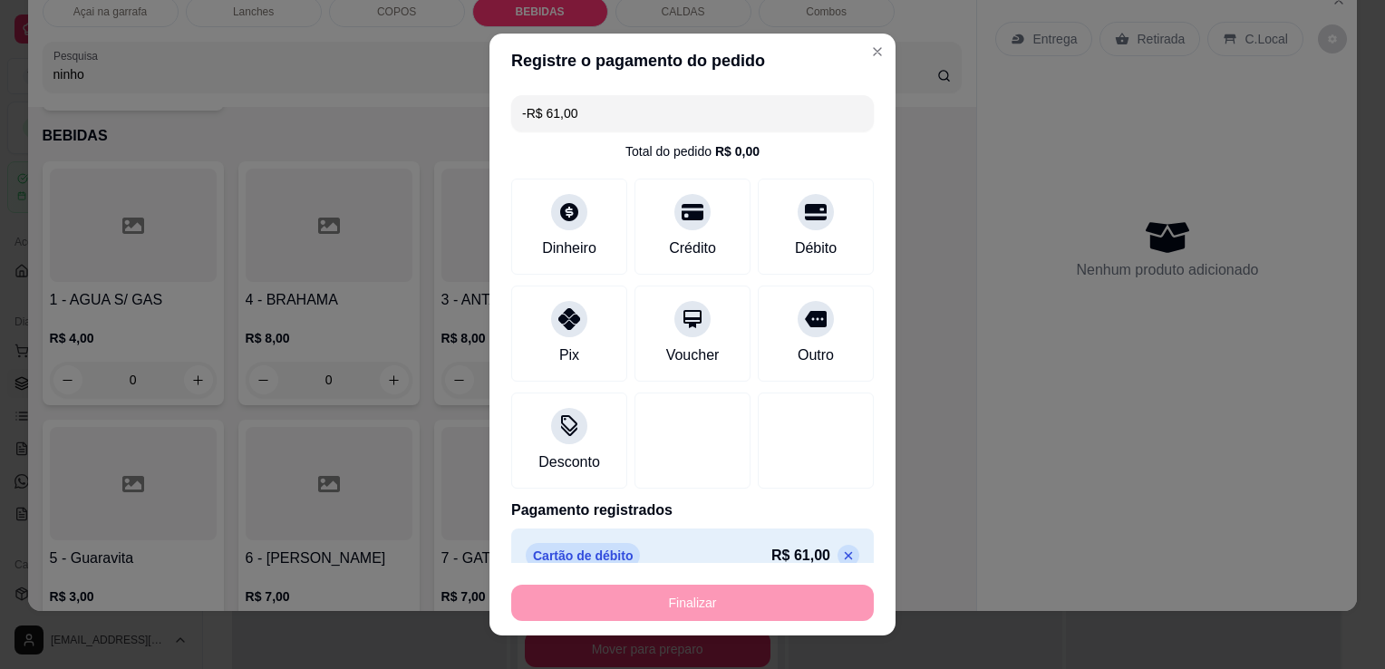
scroll to position [2594, 0]
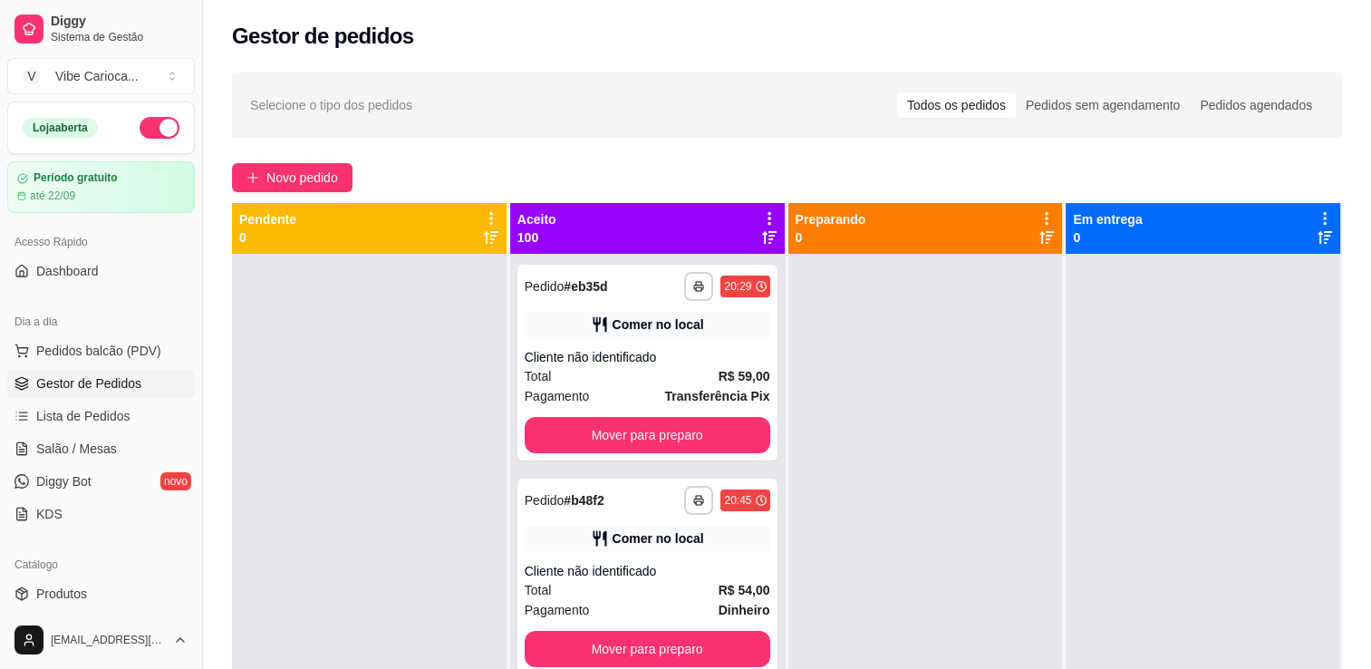
click at [130, 332] on div "Dia a dia" at bounding box center [101, 321] width 188 height 29
click at [138, 343] on span "Pedidos balcão (PDV)" at bounding box center [98, 351] width 125 height 18
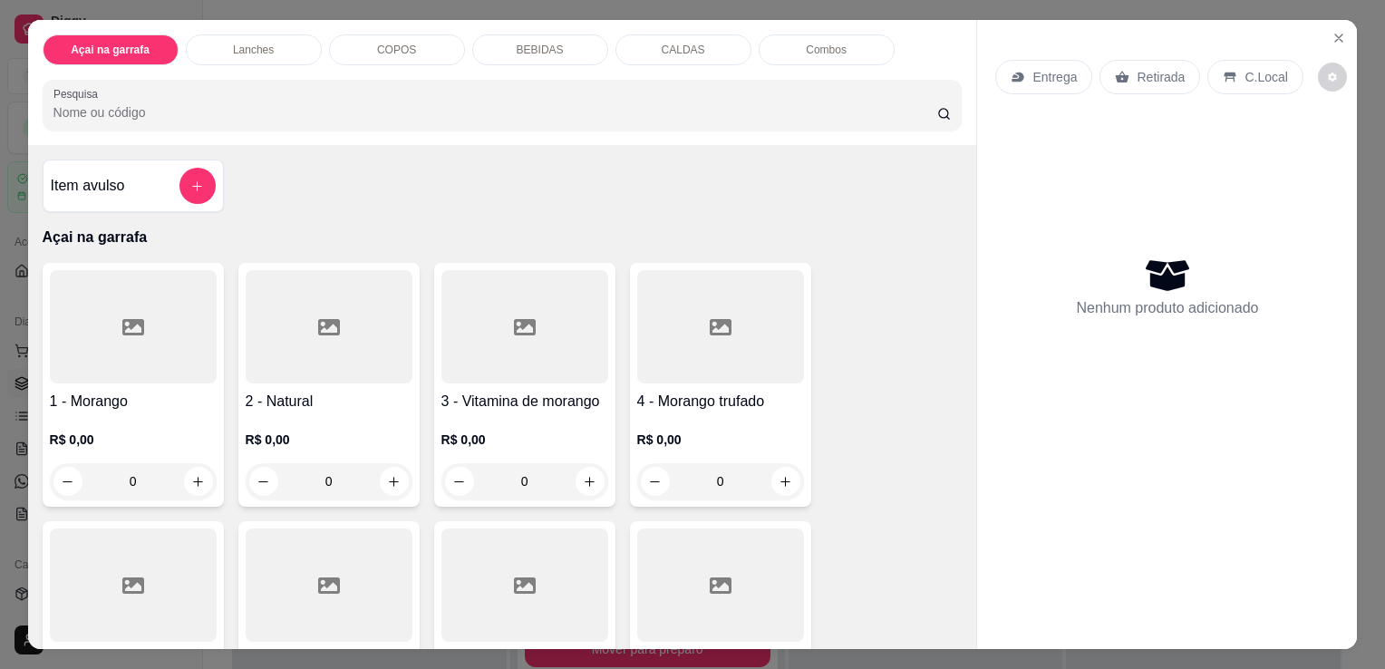
click at [416, 49] on div "COPOS" at bounding box center [397, 49] width 136 height 31
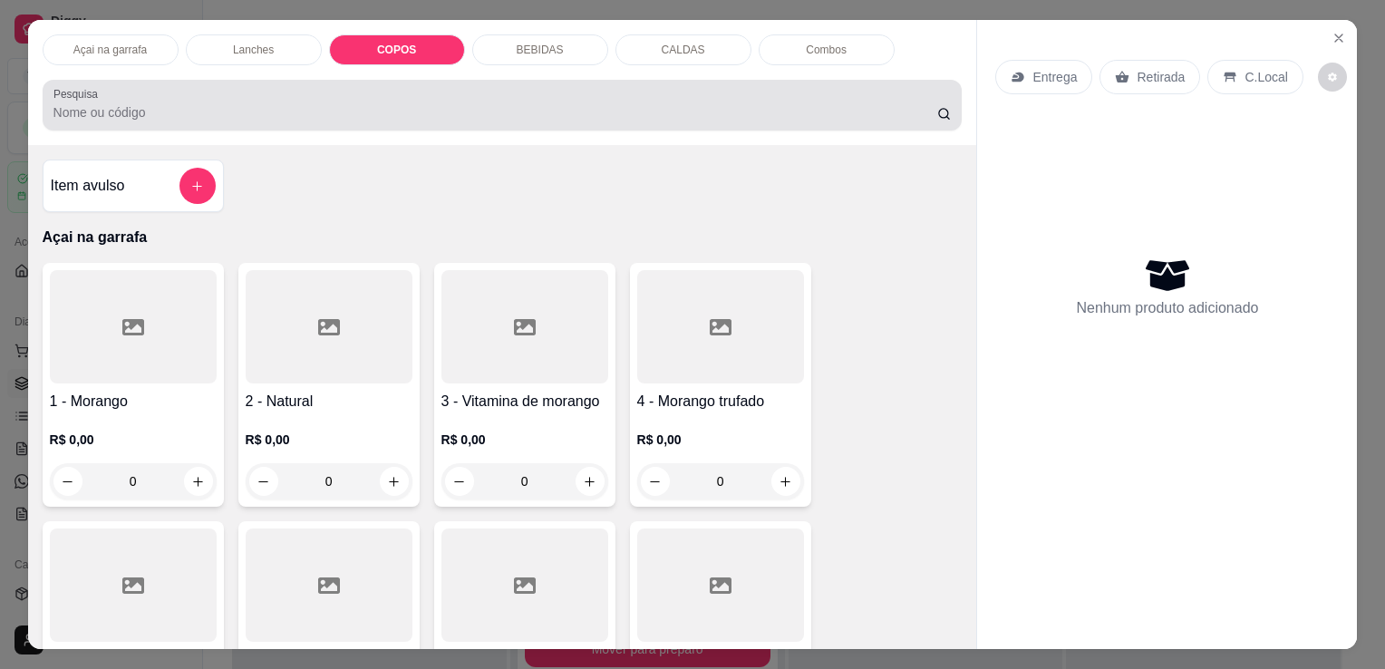
scroll to position [44, 0]
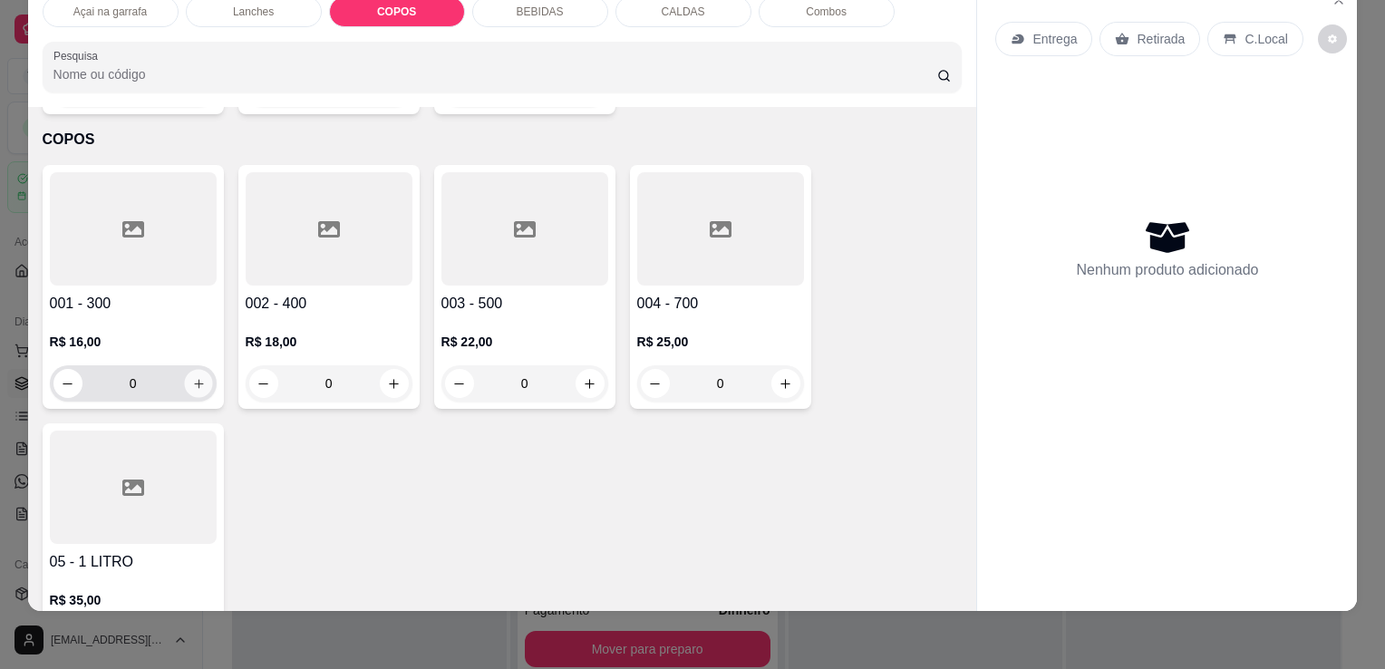
click at [191, 377] on icon "increase-product-quantity" at bounding box center [198, 384] width 14 height 14
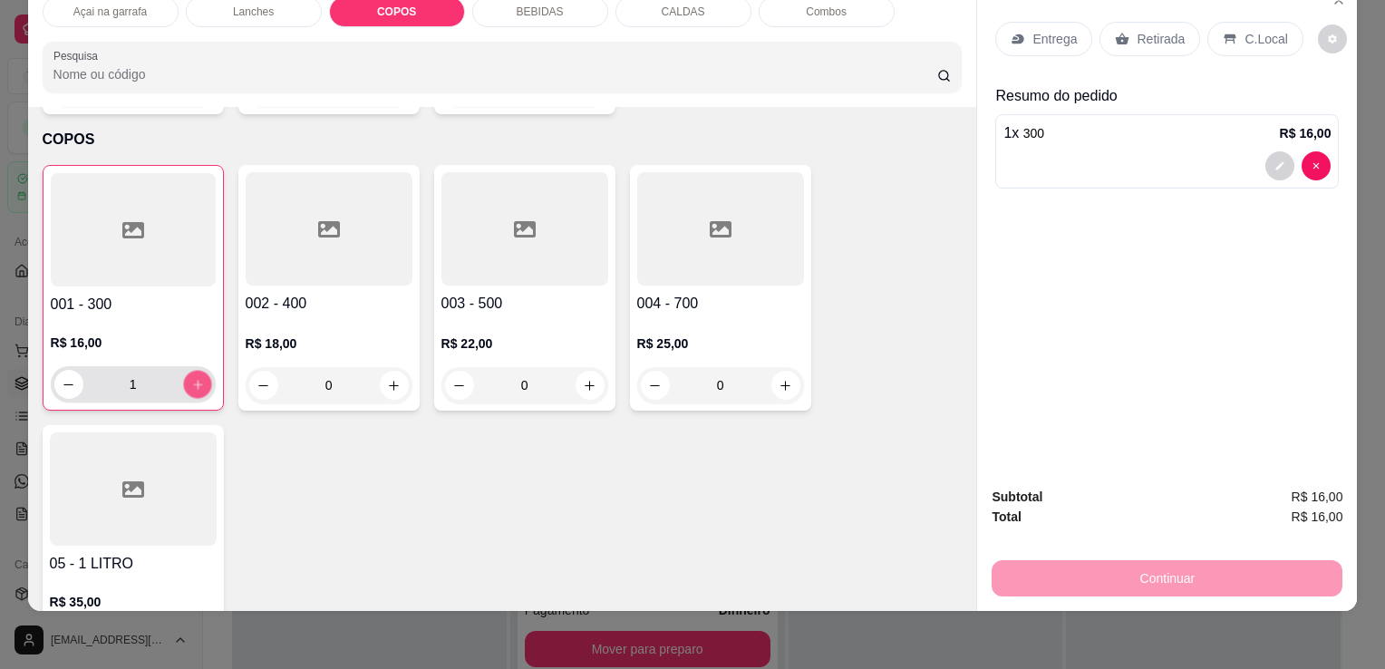
click at [190, 378] on icon "increase-product-quantity" at bounding box center [197, 385] width 14 height 14
type input "2"
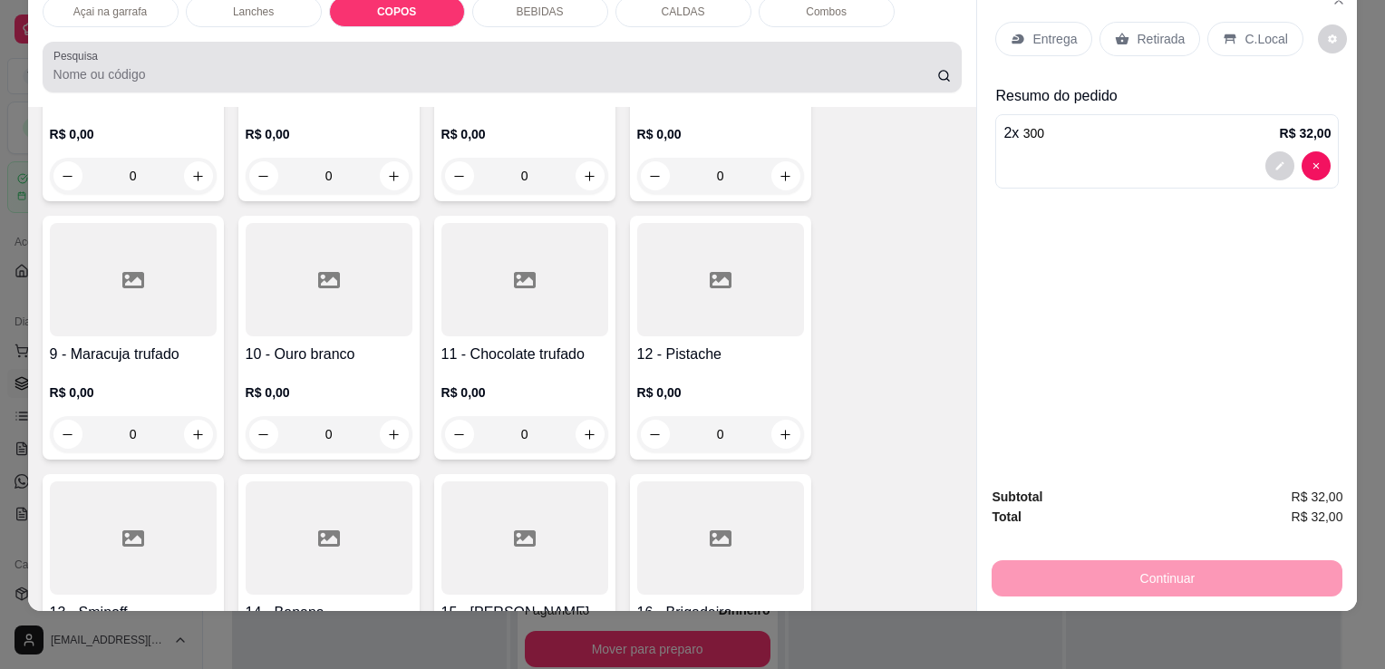
scroll to position [0, 0]
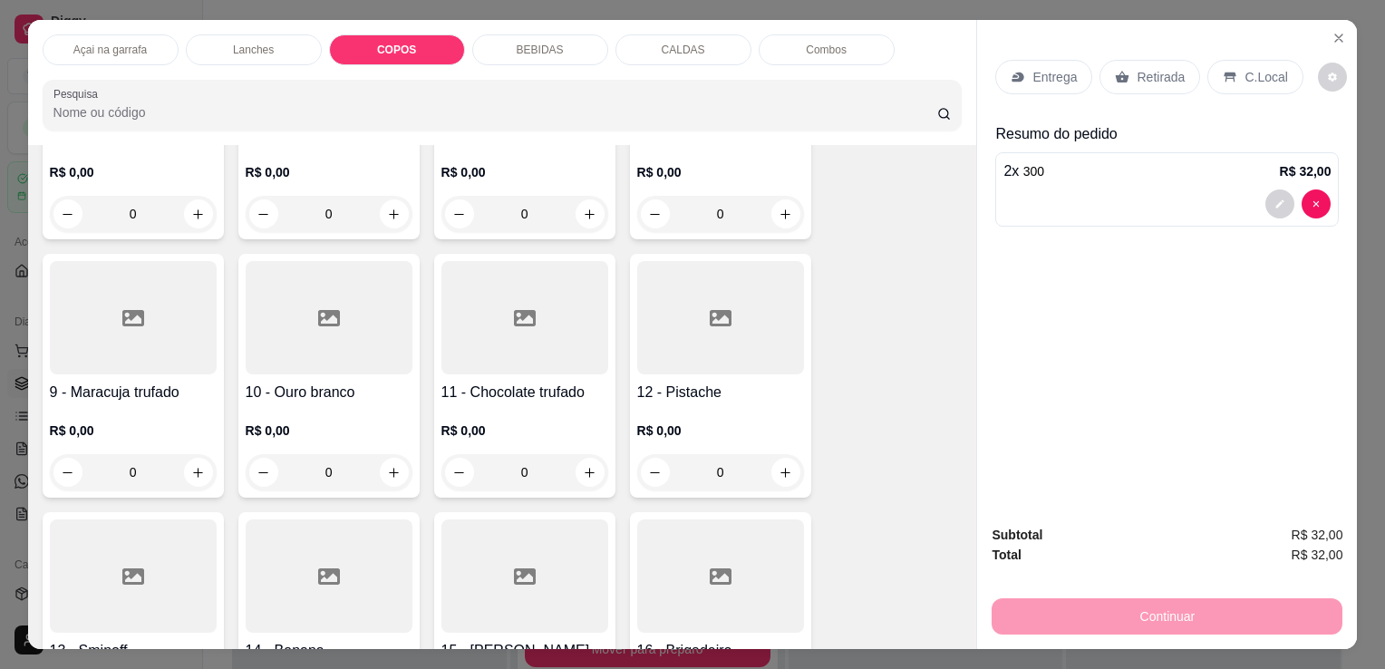
click at [406, 43] on p "COPOS" at bounding box center [396, 50] width 39 height 14
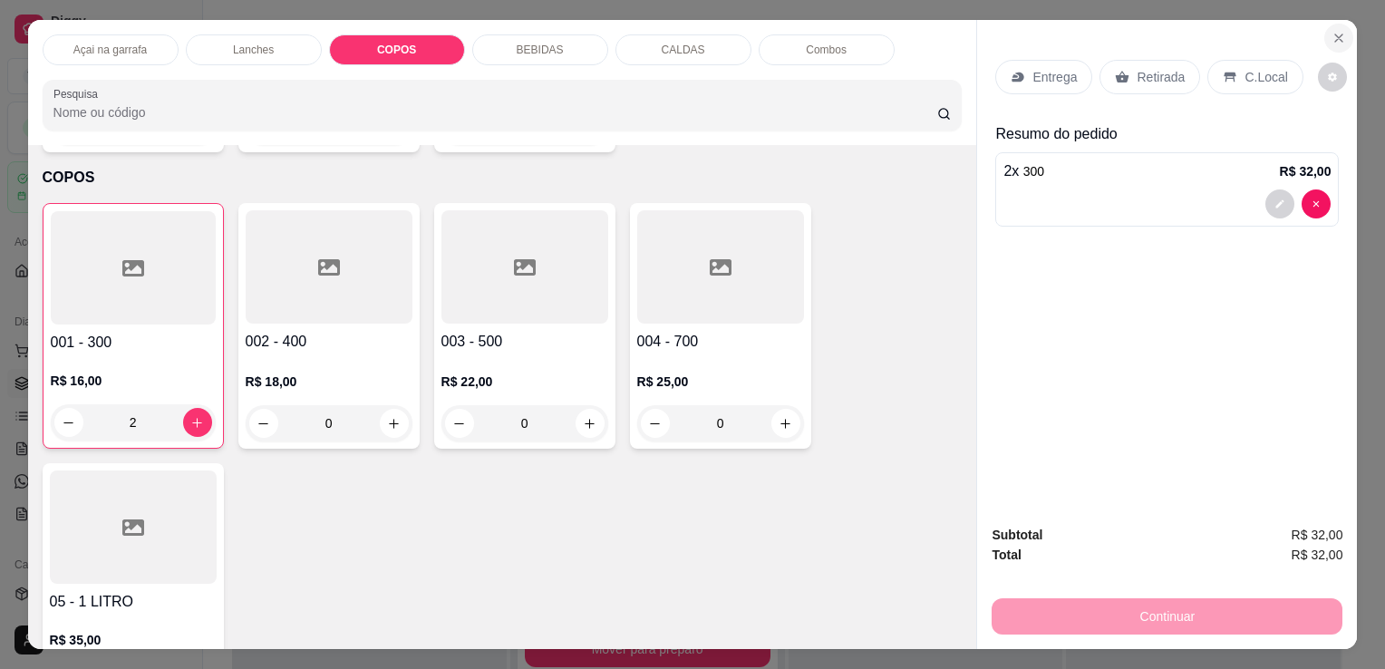
click at [1337, 34] on icon "Close" at bounding box center [1338, 38] width 14 height 14
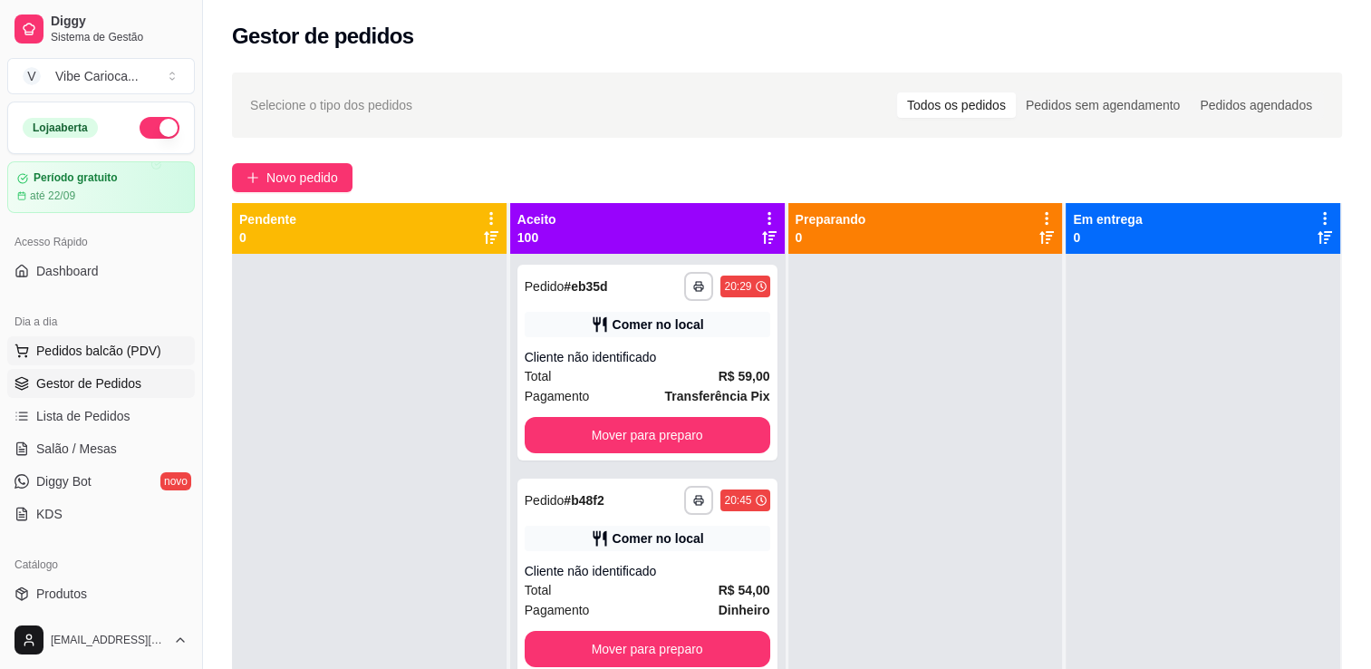
click at [78, 352] on span "Pedidos balcão (PDV)" at bounding box center [98, 351] width 125 height 18
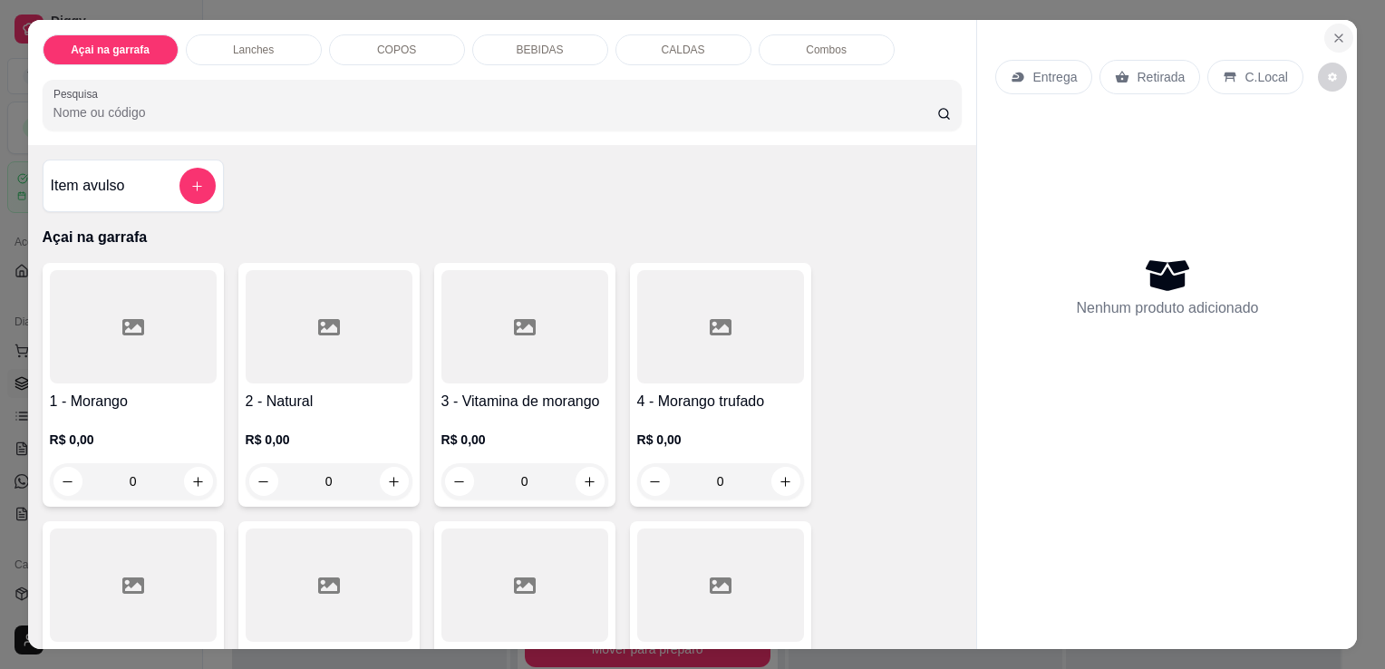
click at [1332, 31] on icon "Close" at bounding box center [1338, 38] width 14 height 14
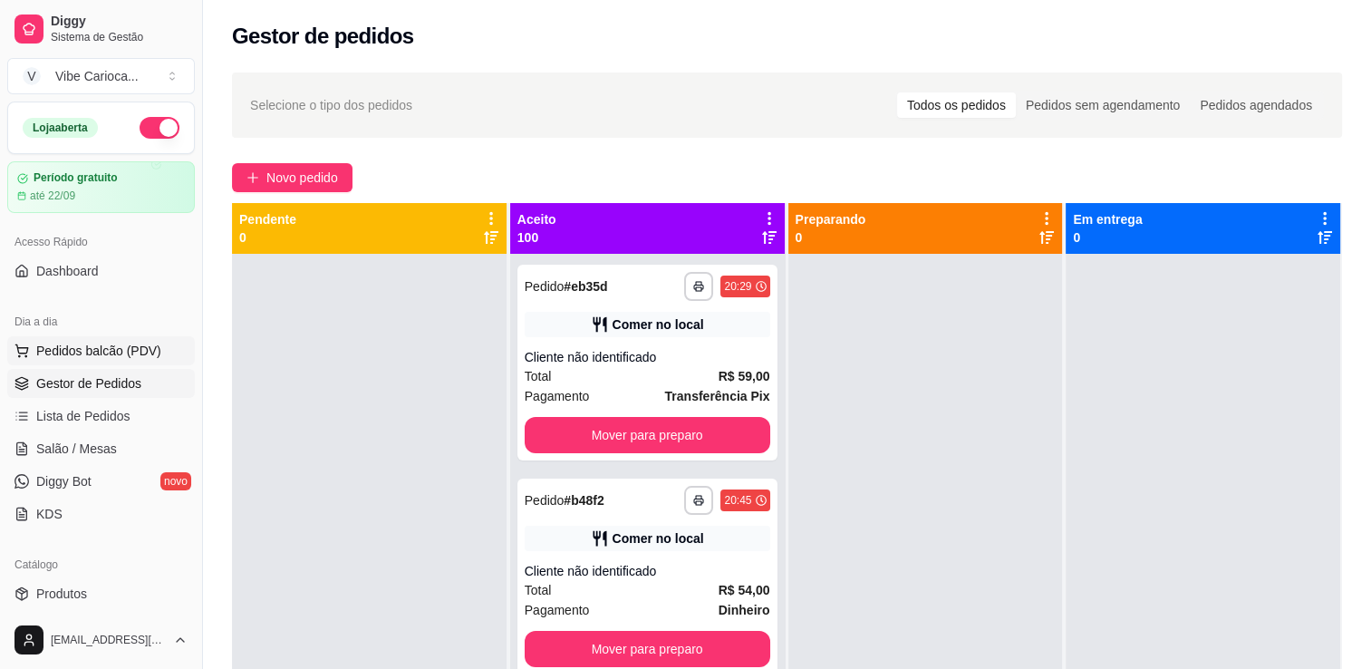
click at [105, 351] on span "Pedidos balcão (PDV)" at bounding box center [98, 351] width 125 height 18
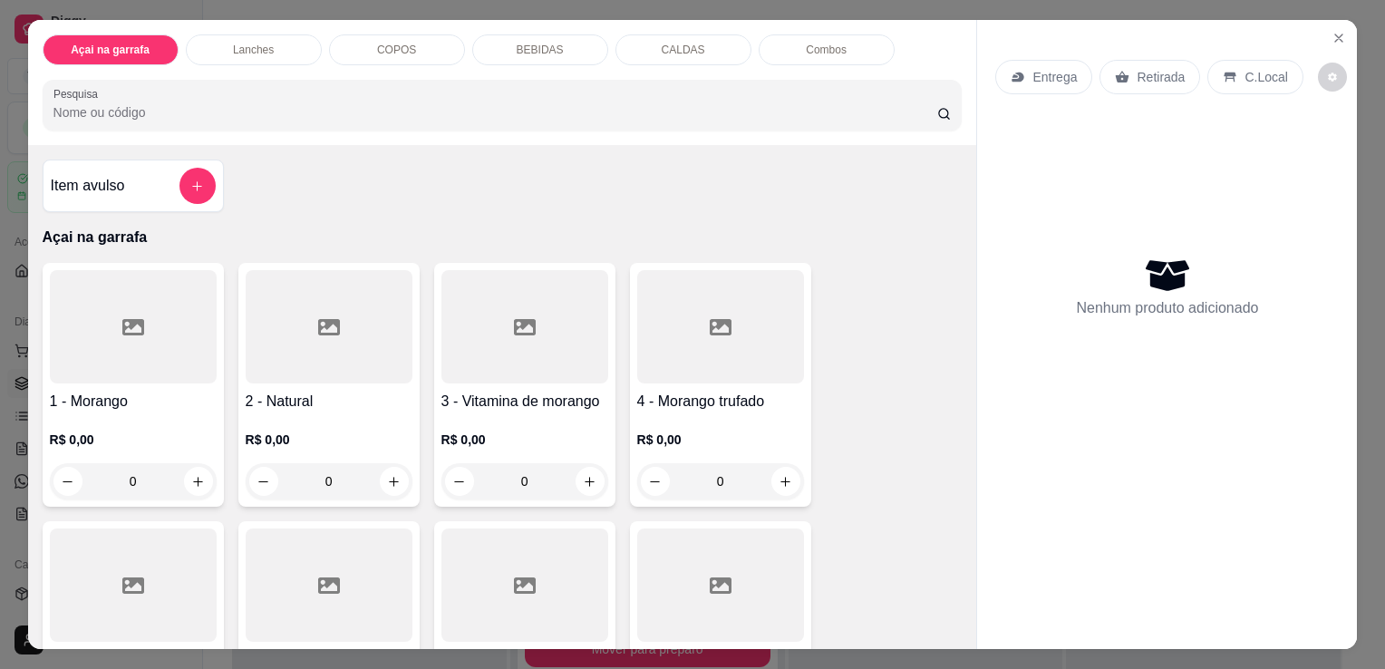
click at [348, 43] on div "COPOS" at bounding box center [397, 49] width 136 height 31
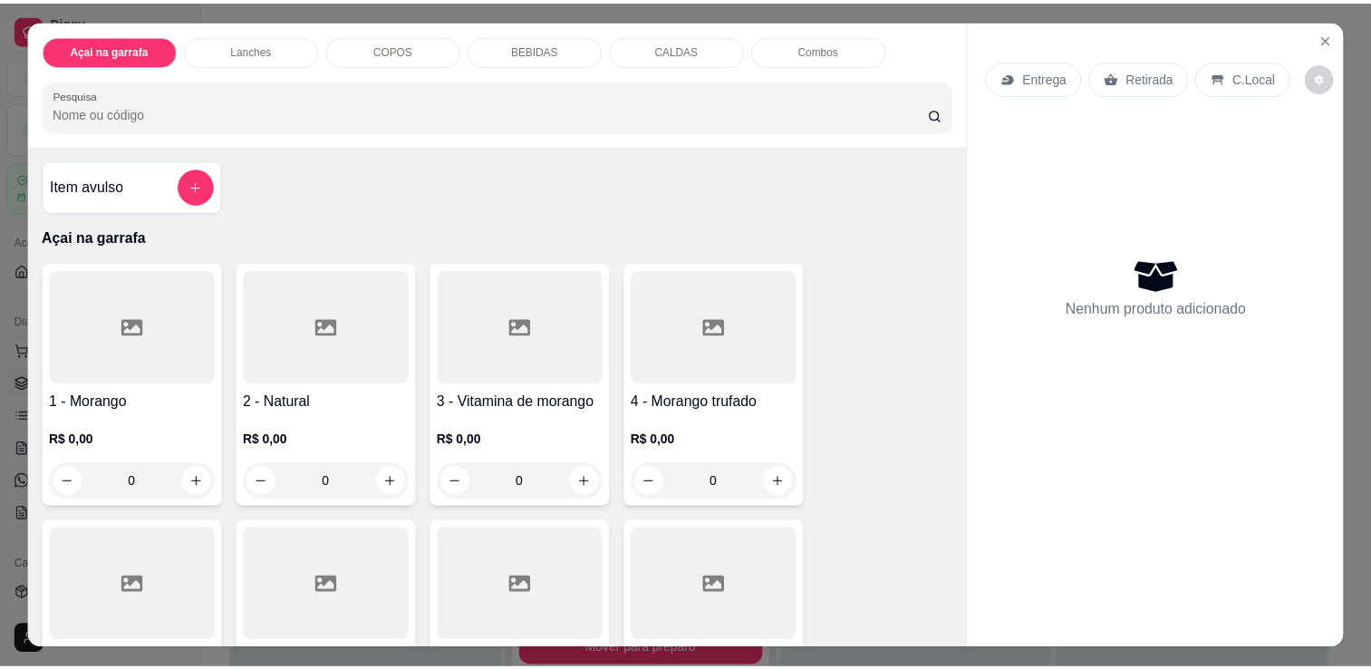
scroll to position [44, 0]
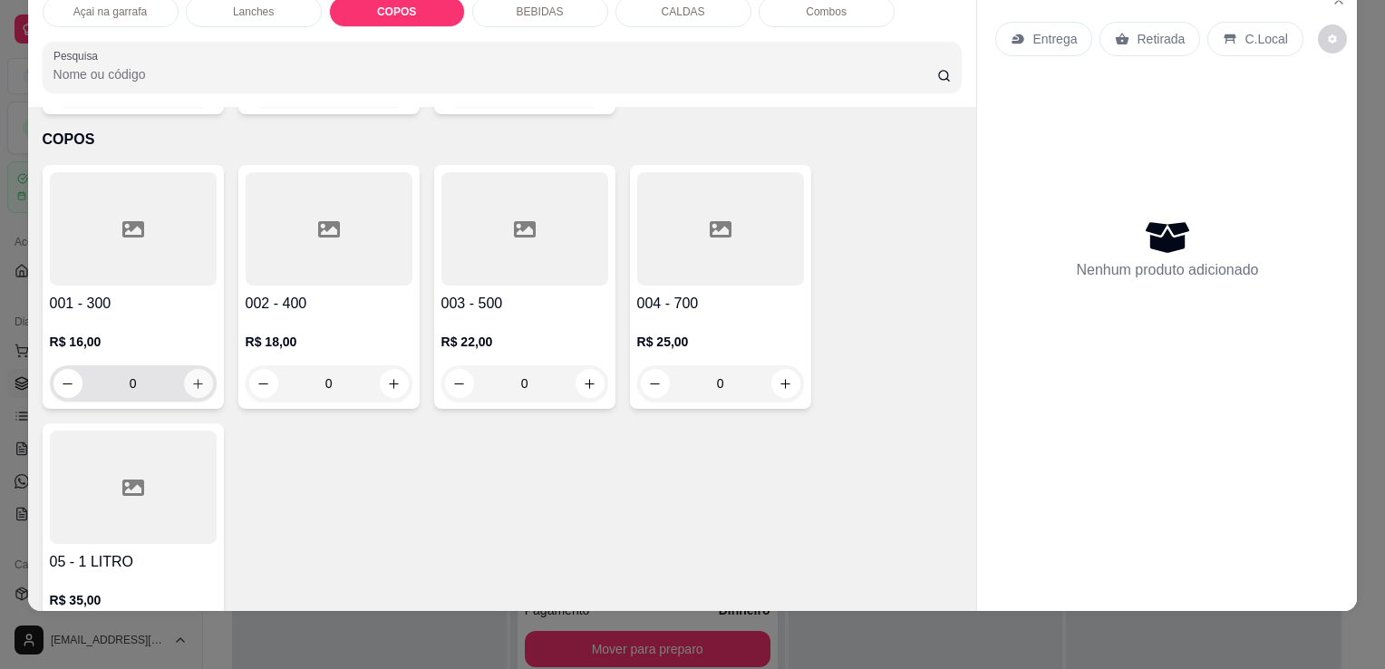
click at [193, 379] on icon "increase-product-quantity" at bounding box center [198, 384] width 10 height 10
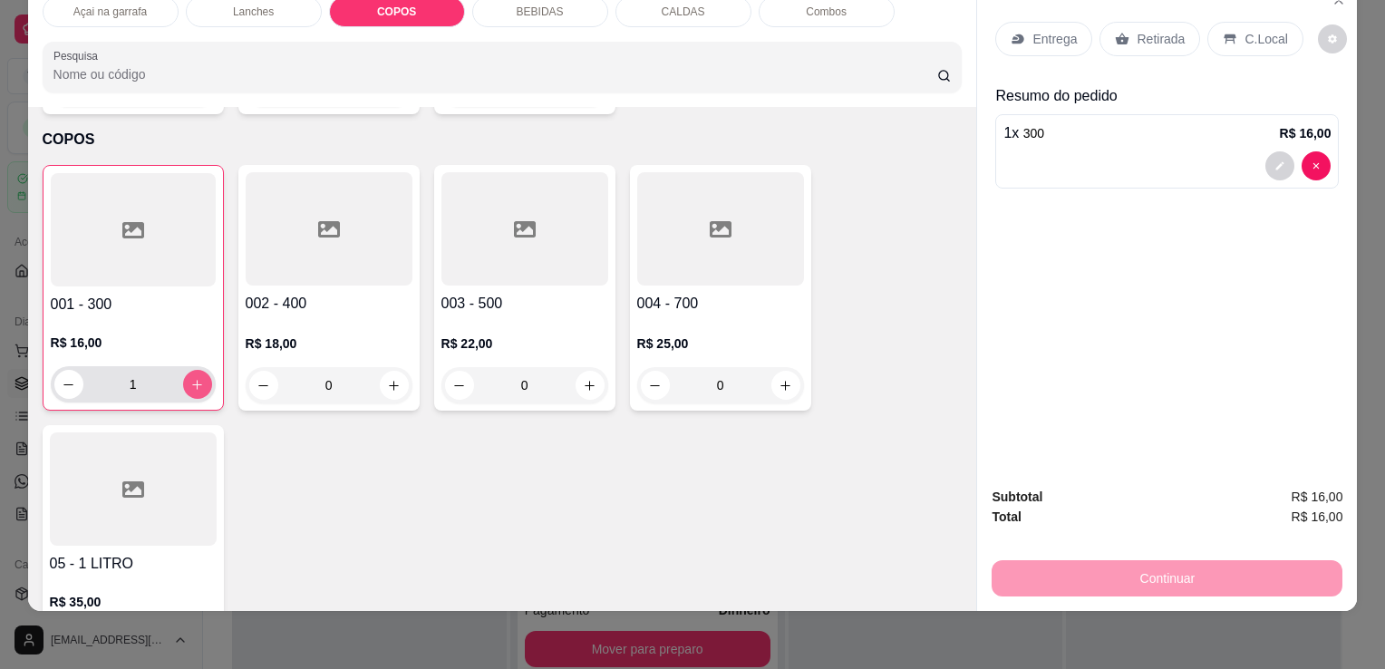
click at [190, 378] on icon "increase-product-quantity" at bounding box center [197, 385] width 14 height 14
type input "2"
click at [1244, 30] on p "C.Local" at bounding box center [1265, 39] width 43 height 18
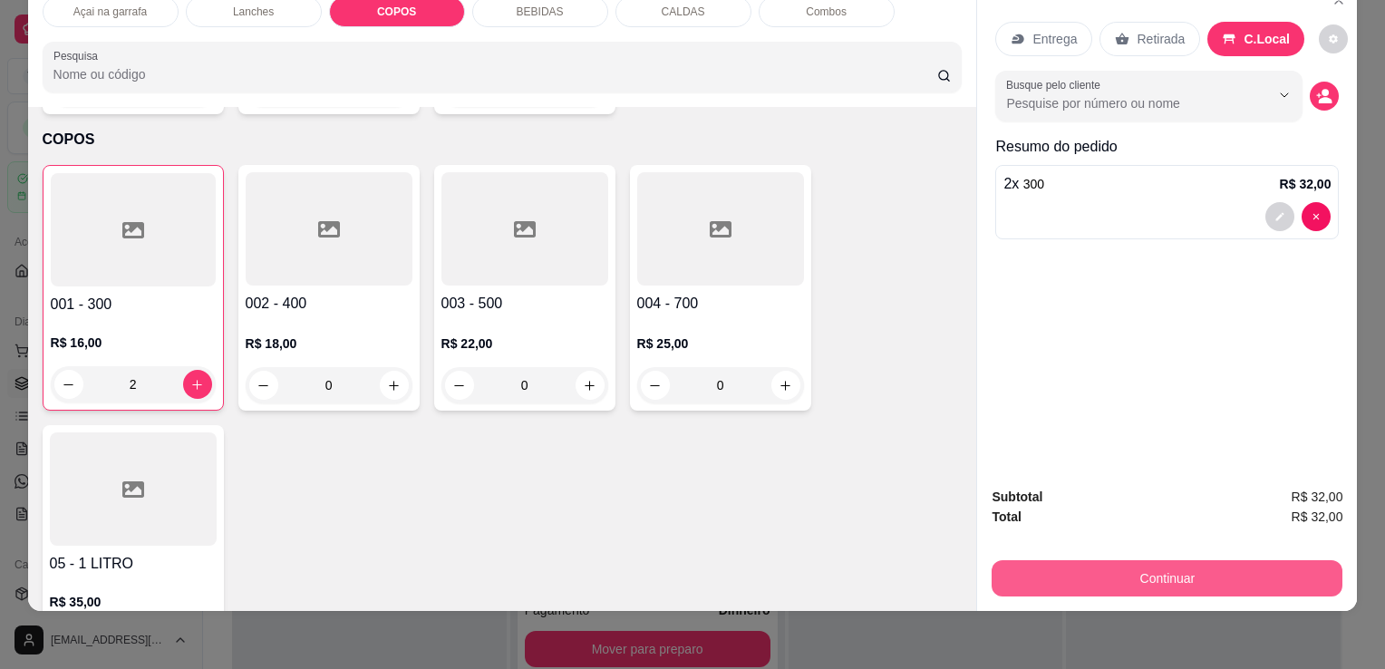
click at [1110, 560] on button "Continuar" at bounding box center [1166, 578] width 351 height 36
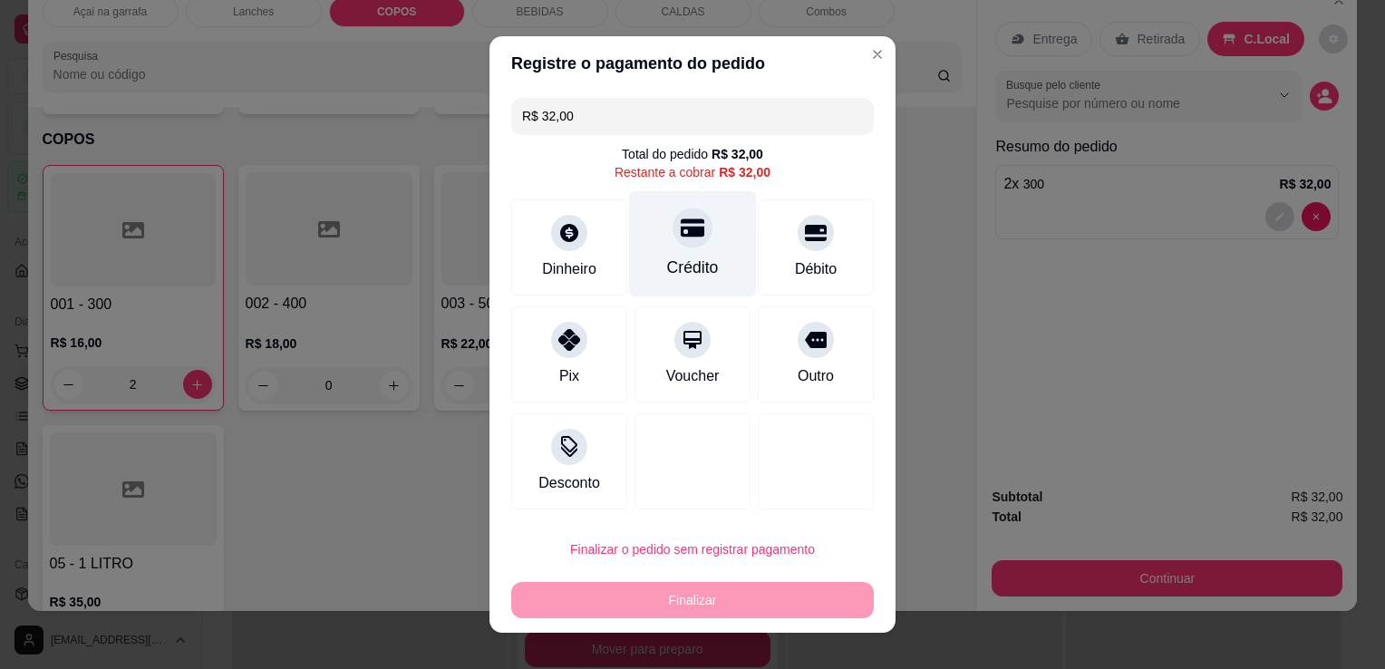
click at [681, 267] on div "Crédito" at bounding box center [693, 268] width 52 height 24
type input "R$ 0,00"
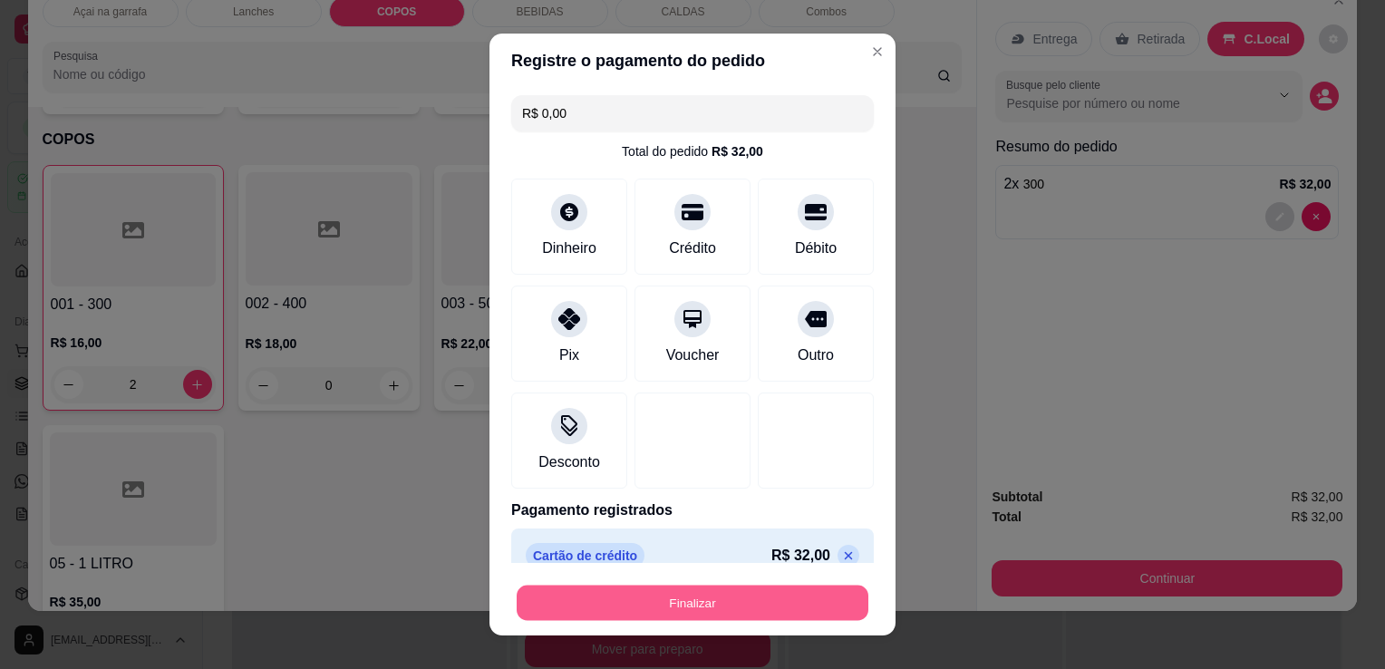
click at [695, 595] on button "Finalizar" at bounding box center [693, 602] width 352 height 35
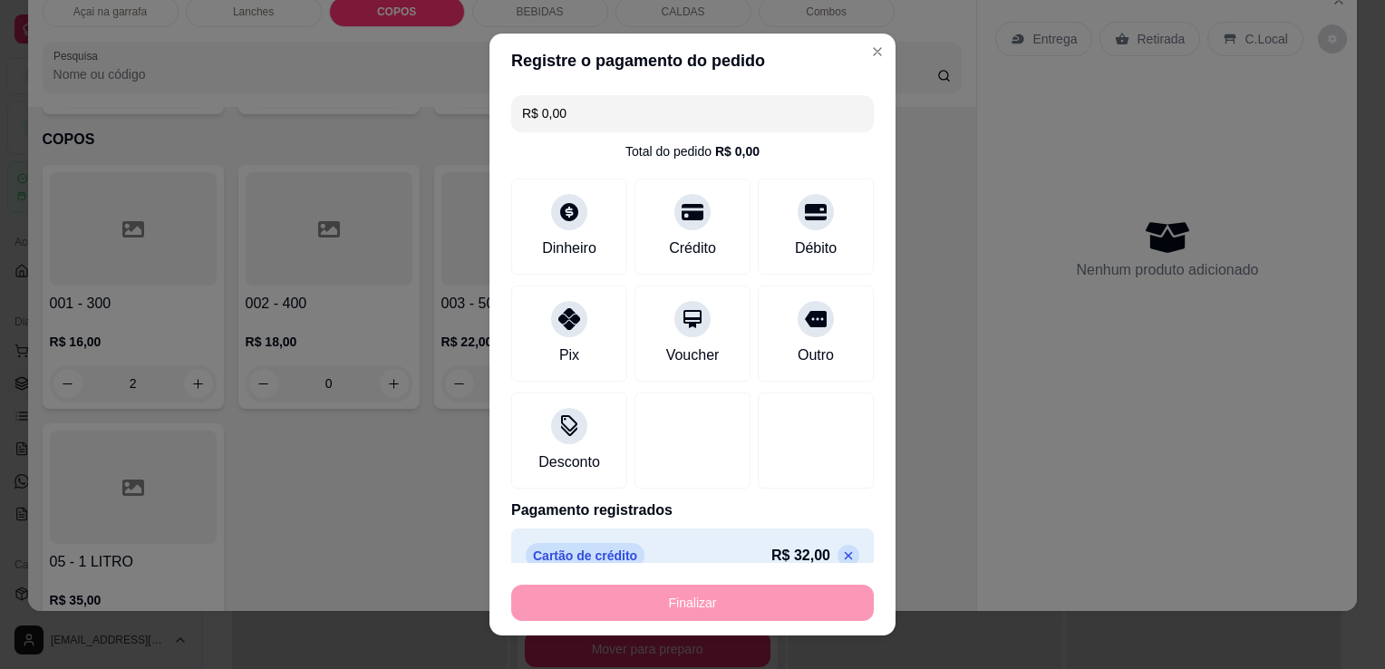
type input "0"
type input "-R$ 32,00"
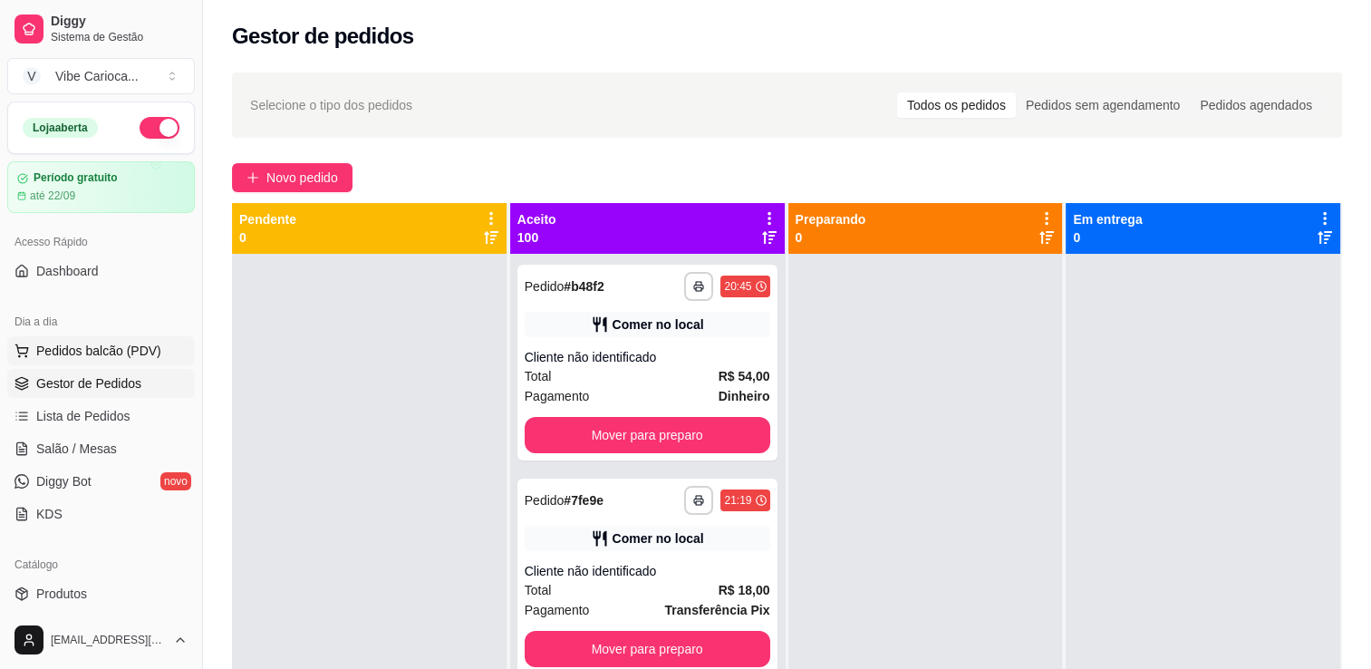
click at [103, 355] on span "Pedidos balcão (PDV)" at bounding box center [98, 351] width 125 height 18
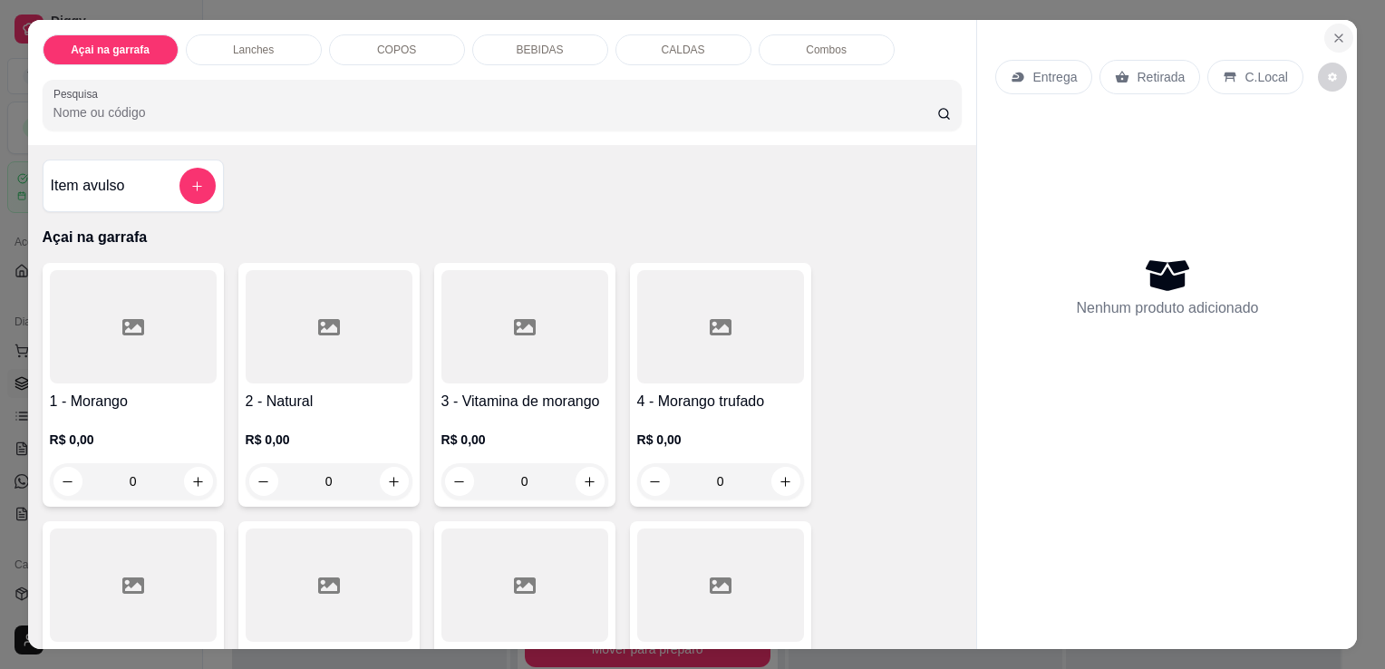
click at [1335, 34] on icon "Close" at bounding box center [1338, 37] width 7 height 7
